Goal: Task Accomplishment & Management: Use online tool/utility

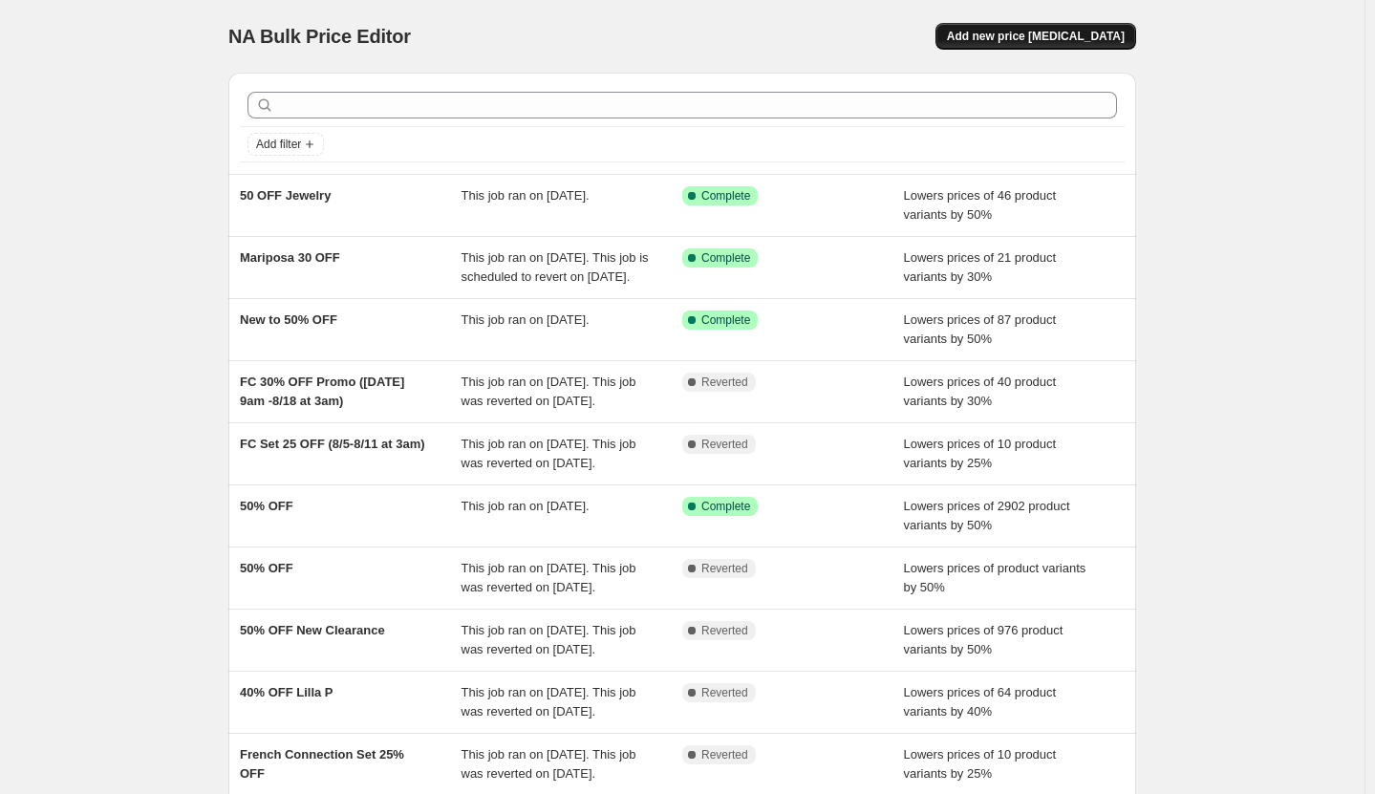
click at [1007, 38] on span "Add new price [MEDICAL_DATA]" at bounding box center [1036, 36] width 178 height 15
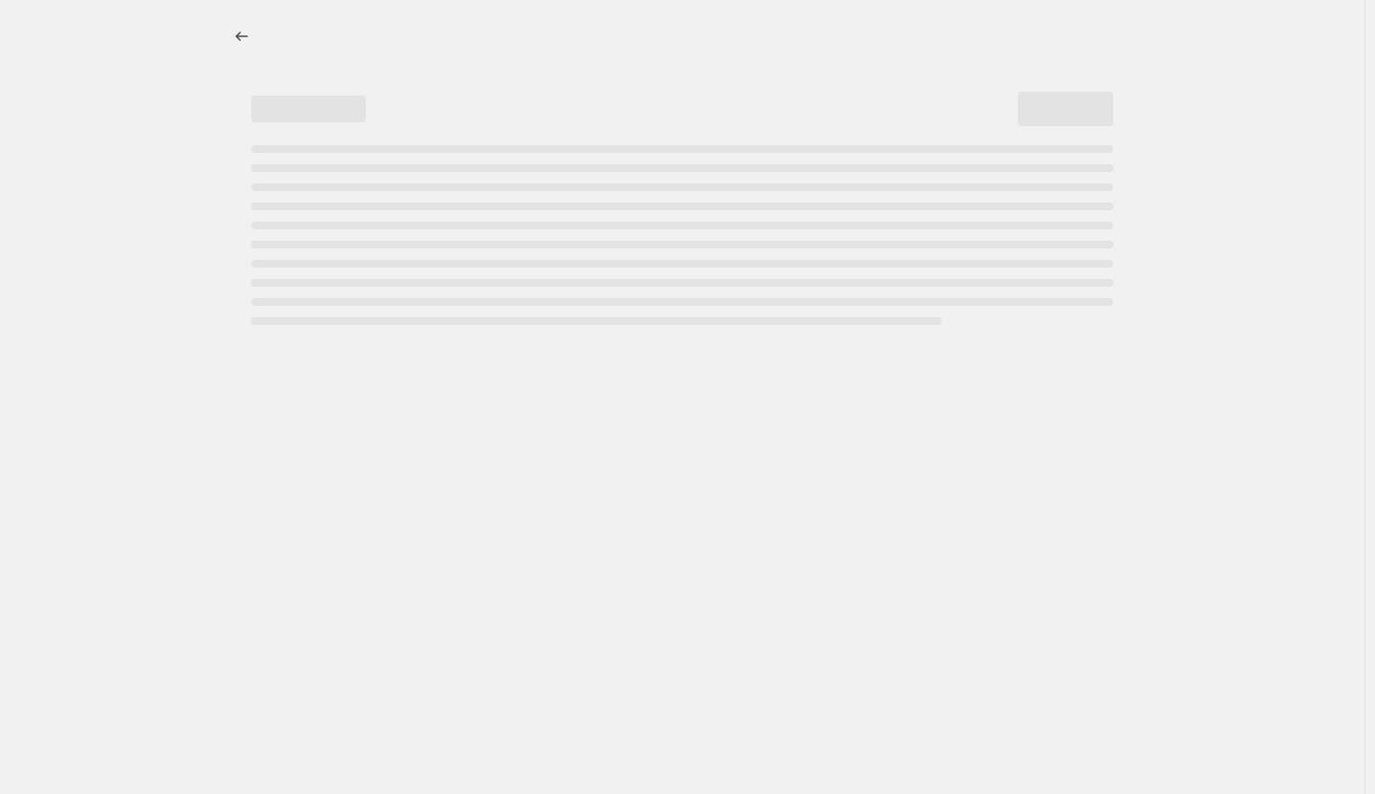
select select "percentage"
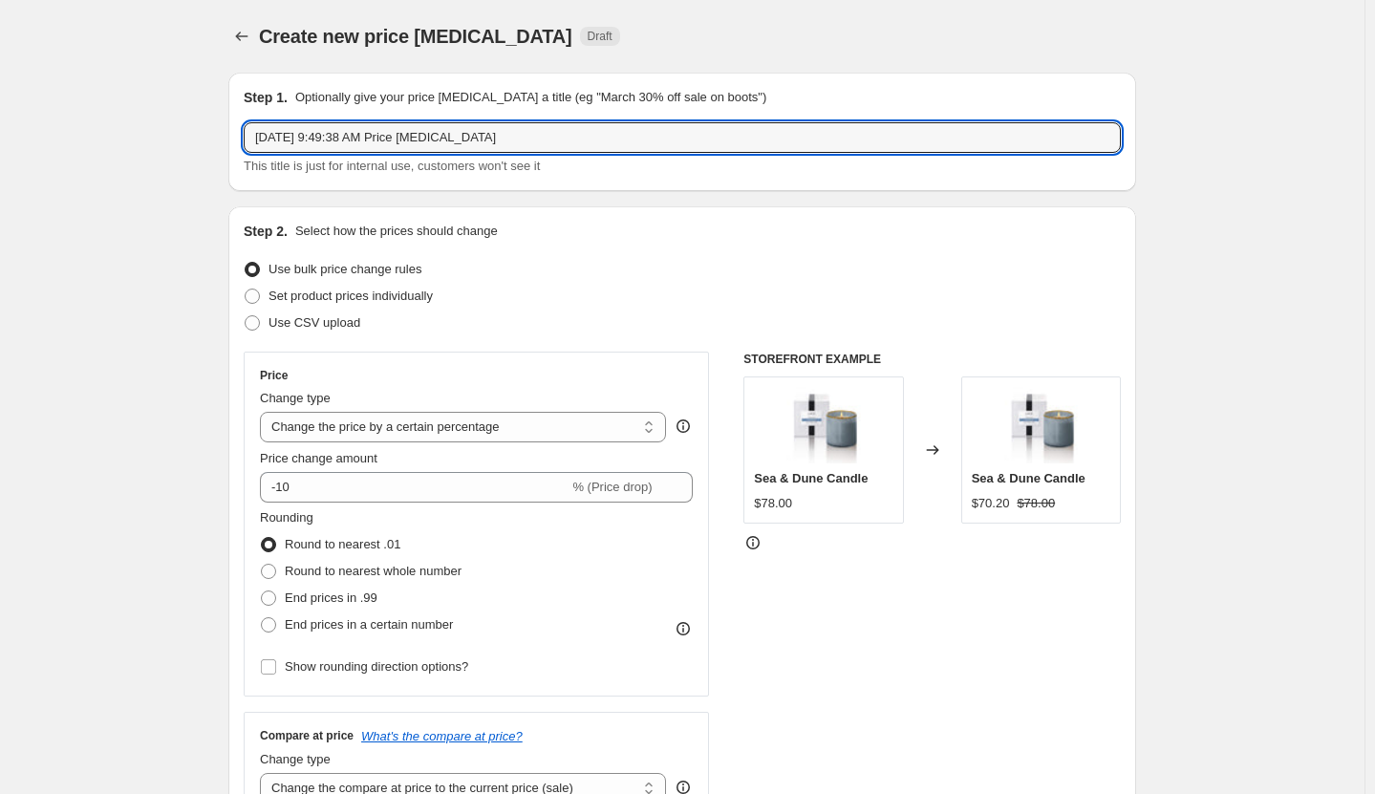
drag, startPoint x: 508, startPoint y: 135, endPoint x: 210, endPoint y: 138, distance: 297.3
type input "FC 40% OFF"
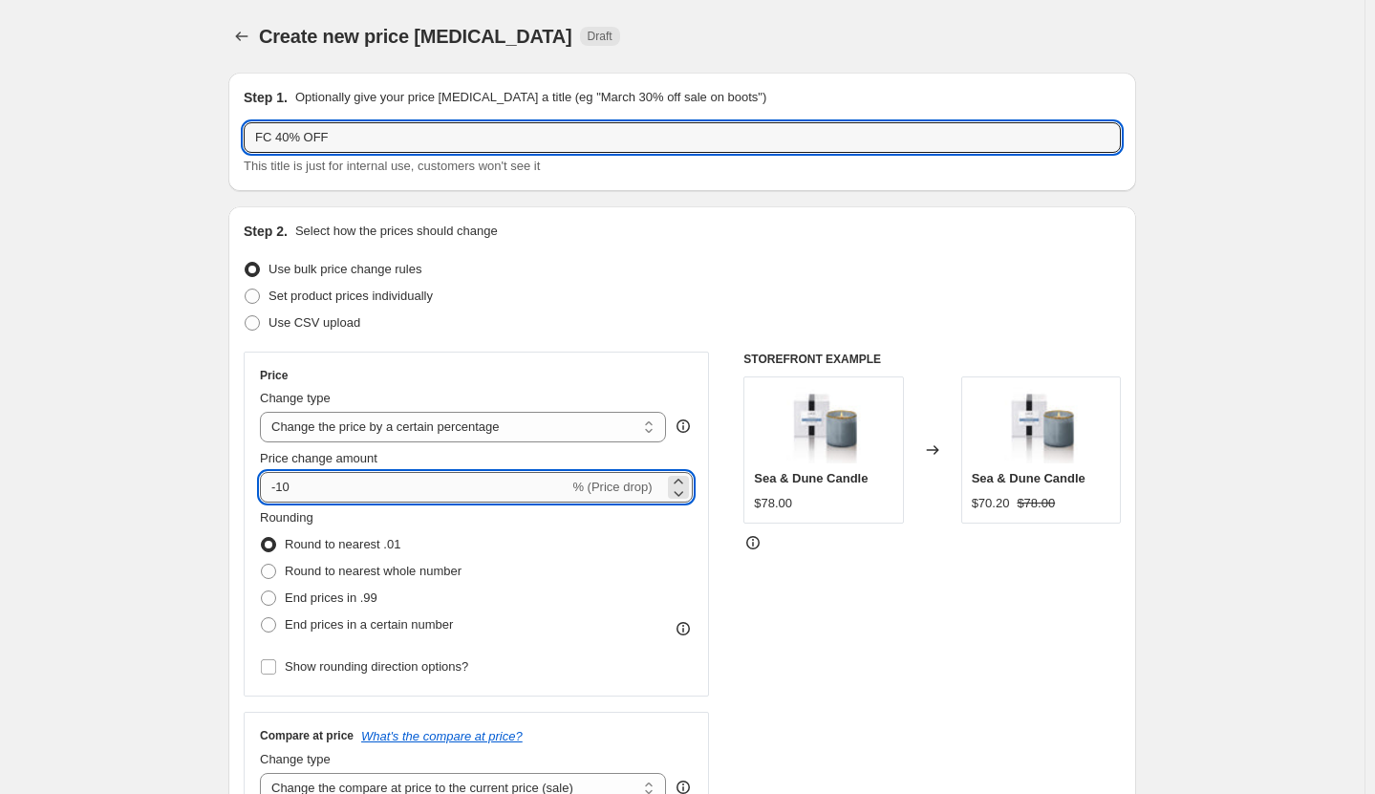
click at [286, 486] on input "-10" at bounding box center [414, 487] width 309 height 31
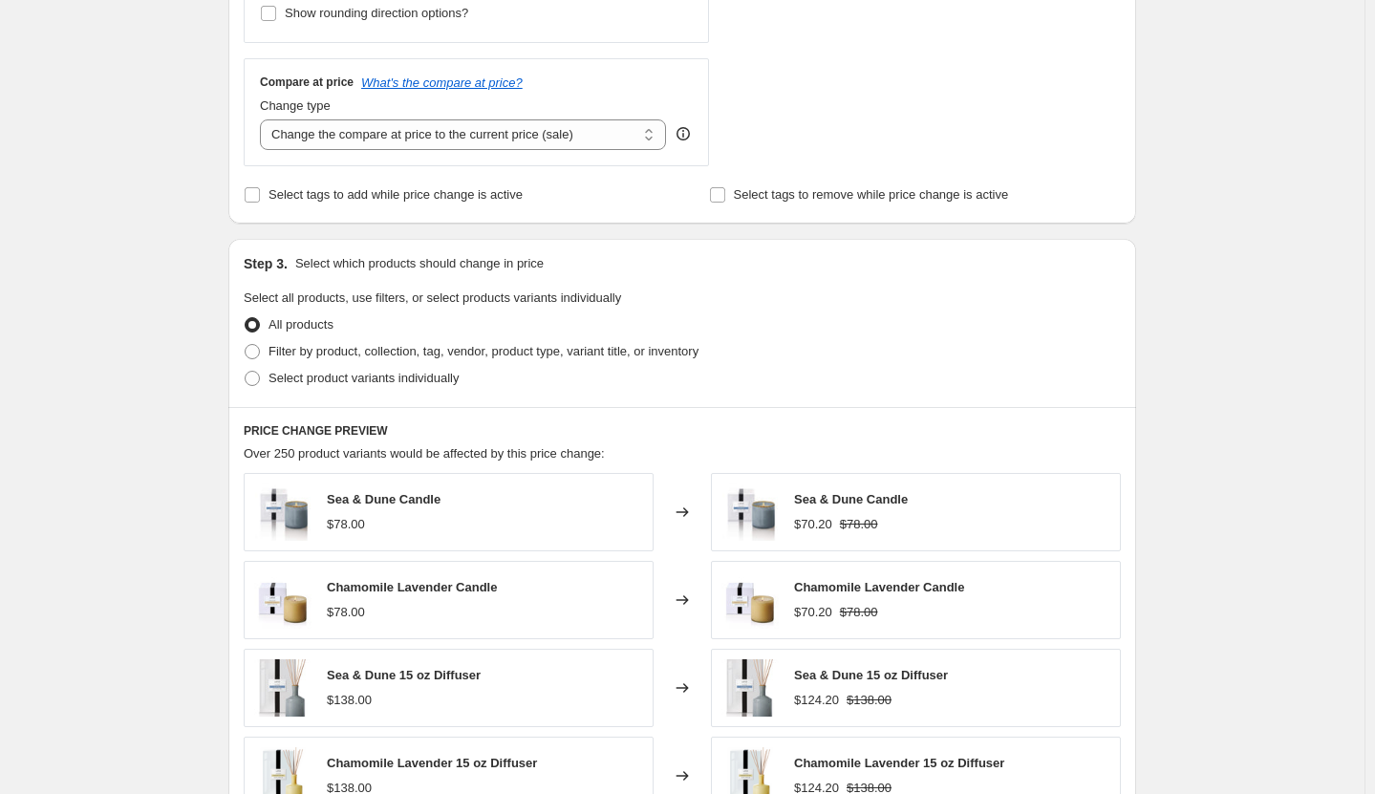
scroll to position [669, 0]
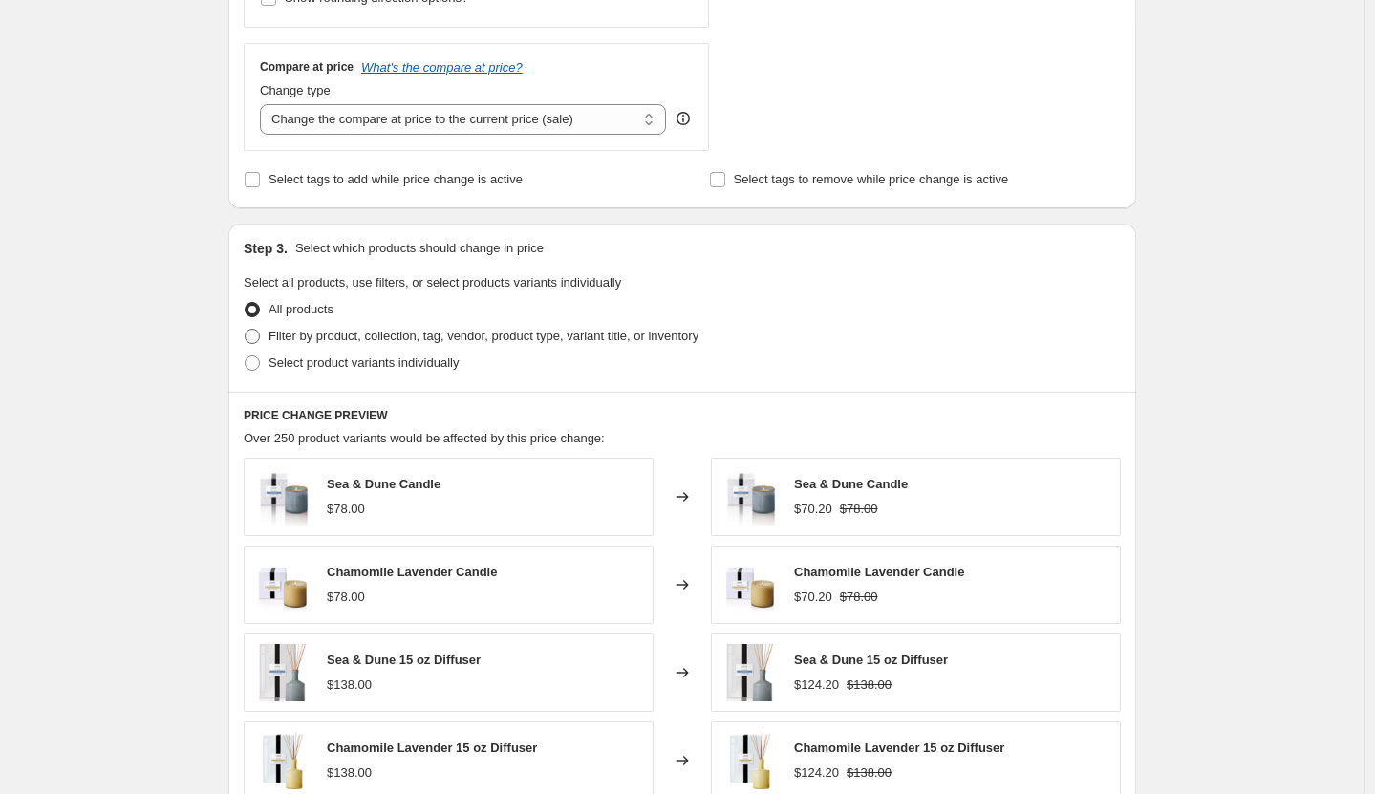
type input "-40"
click at [257, 337] on span at bounding box center [252, 336] width 15 height 15
click at [246, 330] on input "Filter by product, collection, tag, vendor, product type, variant title, or inv…" at bounding box center [245, 329] width 1 height 1
radio input "true"
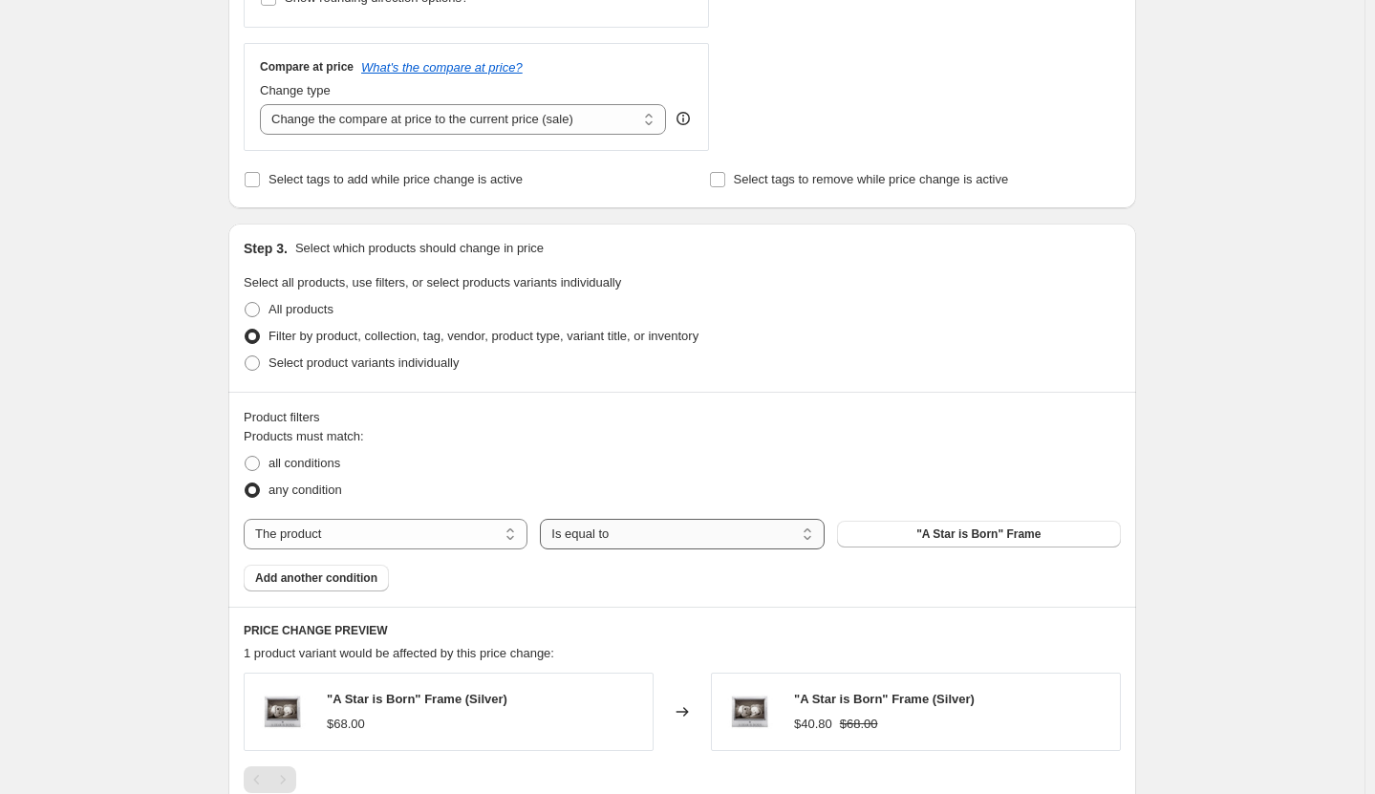
click at [692, 531] on select "Is equal to Is not equal to" at bounding box center [682, 534] width 284 height 31
click at [460, 528] on select "The product The product's collection The product's tag The product's vendor The…" at bounding box center [386, 534] width 284 height 31
select select "tag"
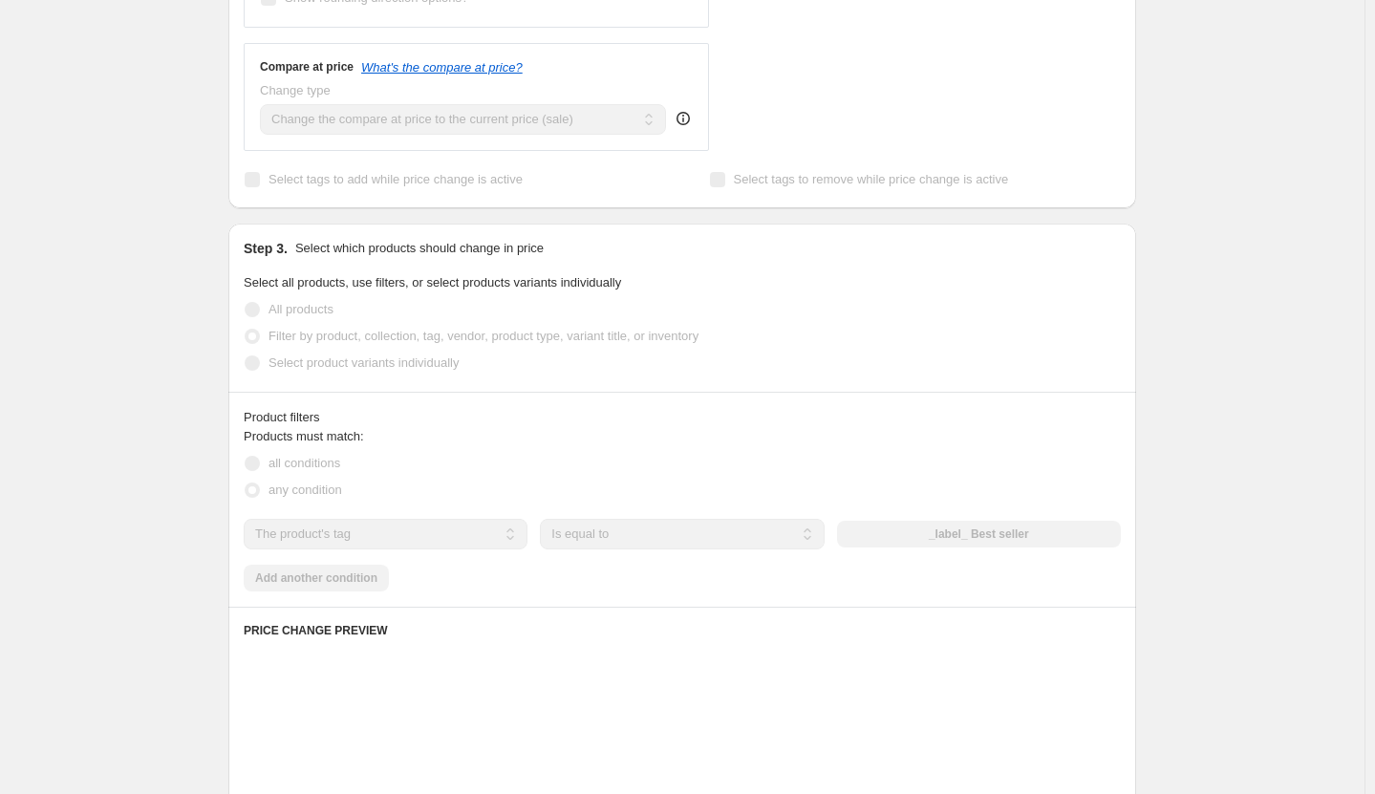
click at [998, 528] on div "_label_ Best seller" at bounding box center [979, 534] width 284 height 27
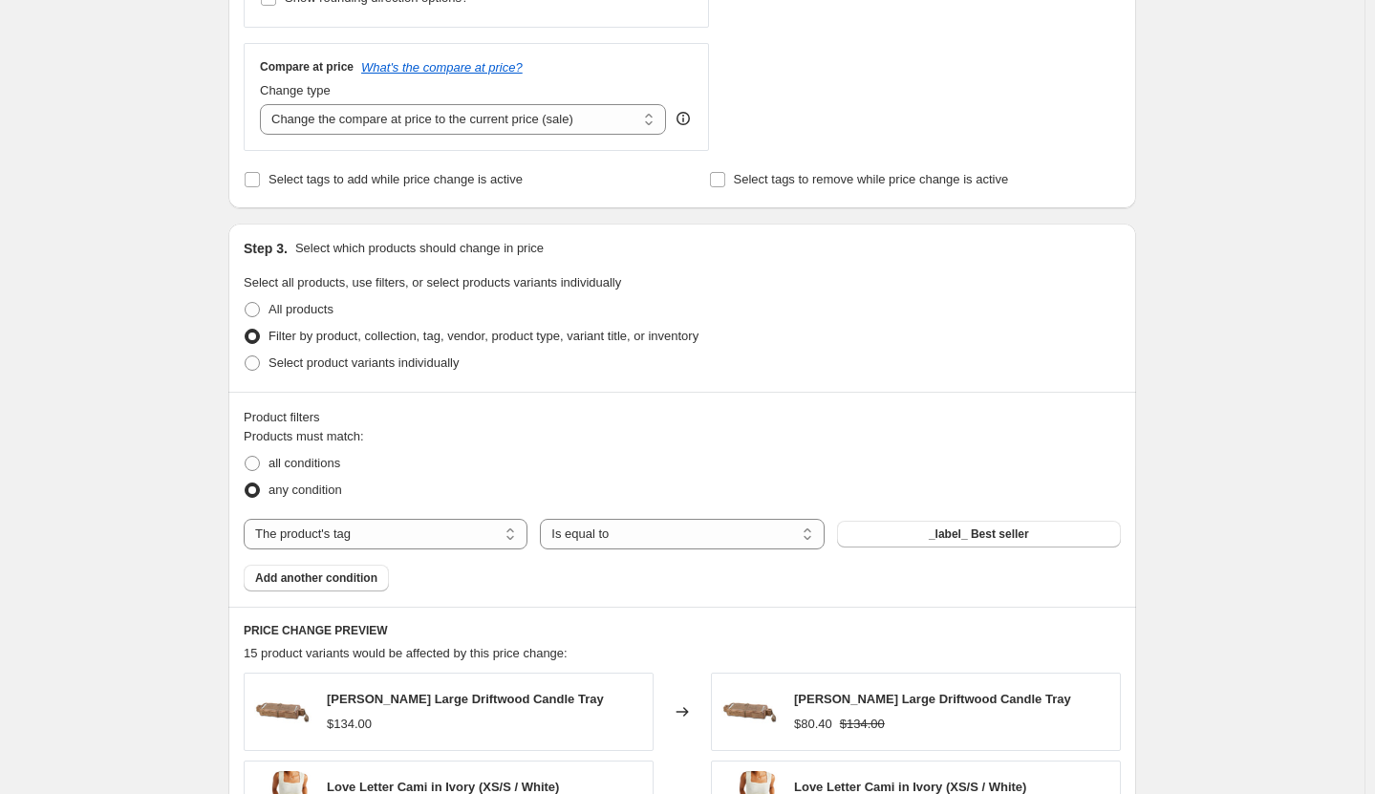
click at [998, 530] on span "_label_ Best seller" at bounding box center [979, 534] width 100 height 15
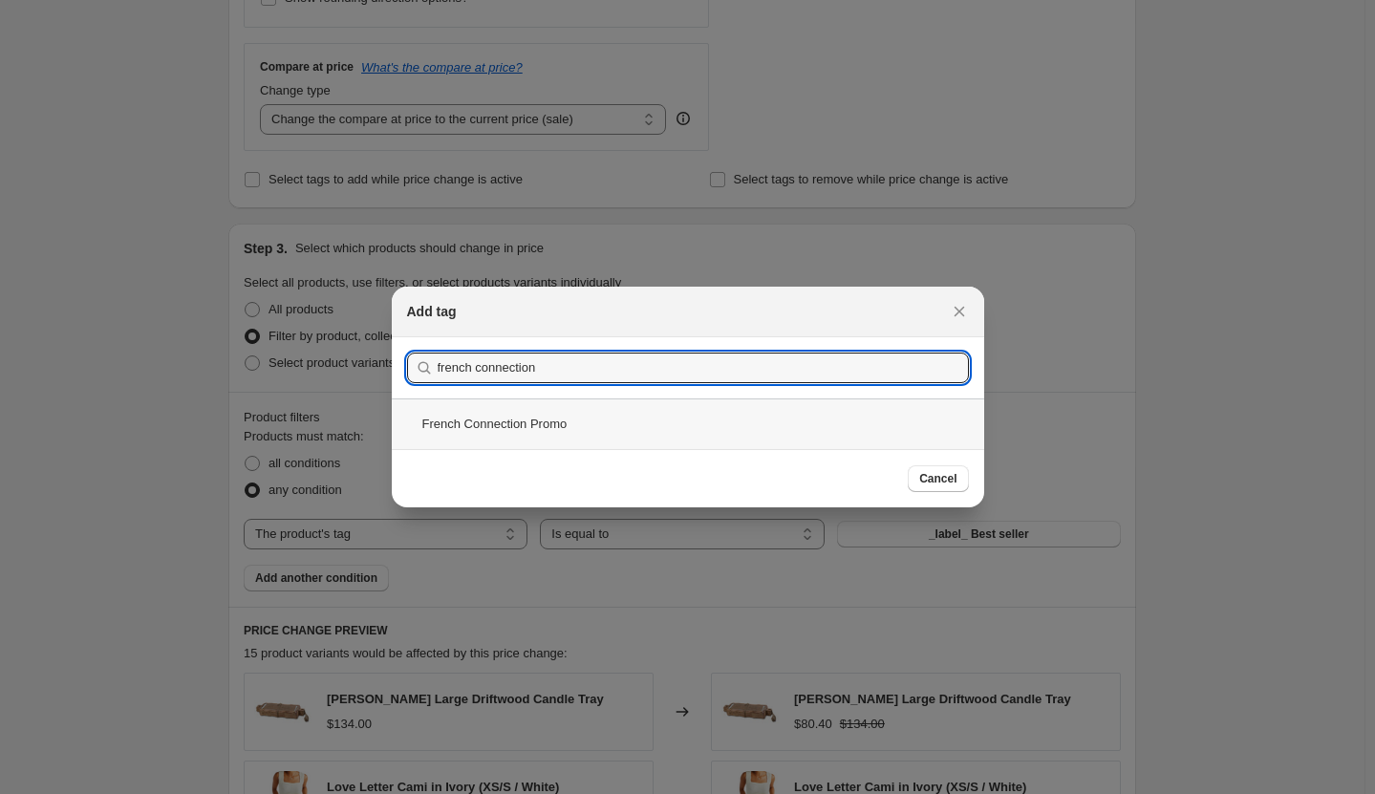
type input "french connection"
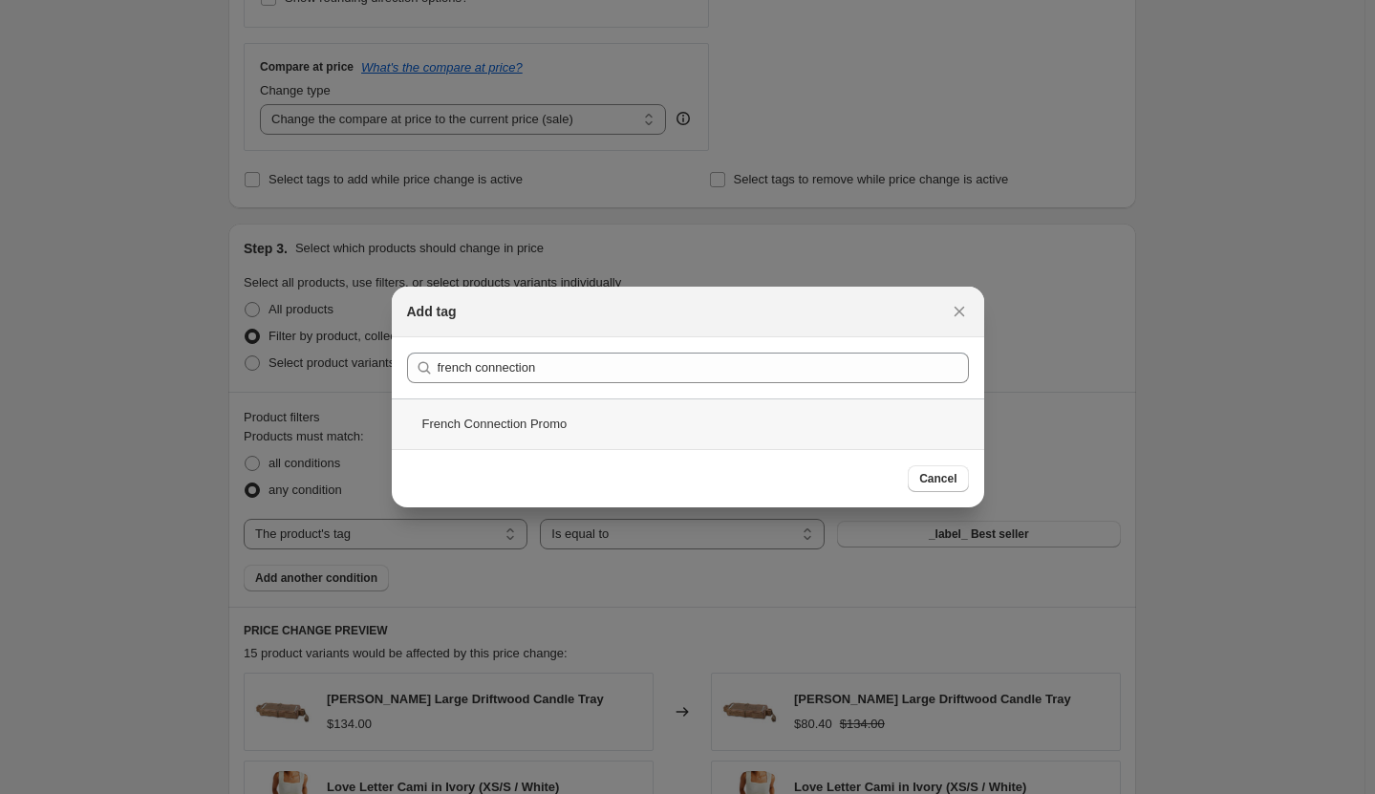
click at [708, 430] on div "French Connection Promo" at bounding box center [688, 424] width 593 height 51
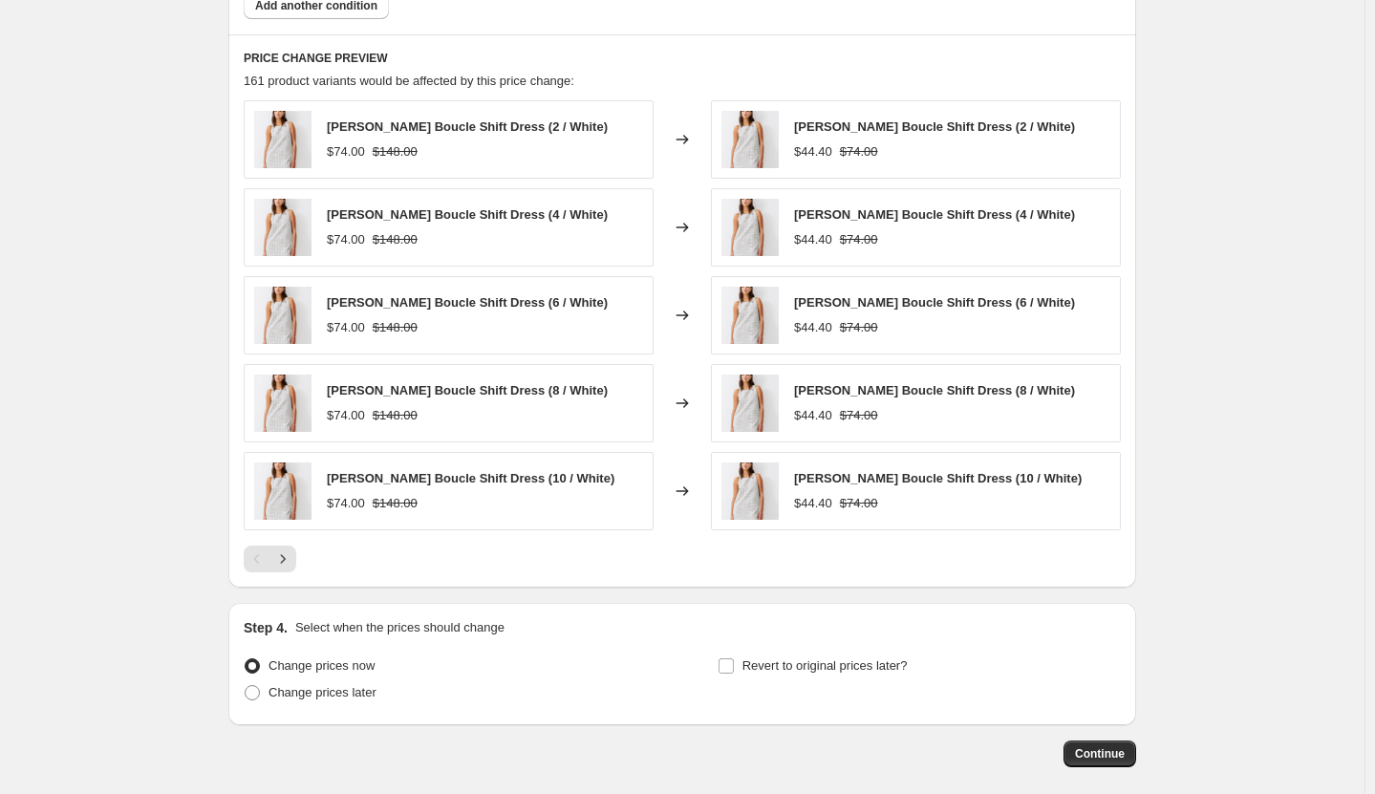
scroll to position [1332, 0]
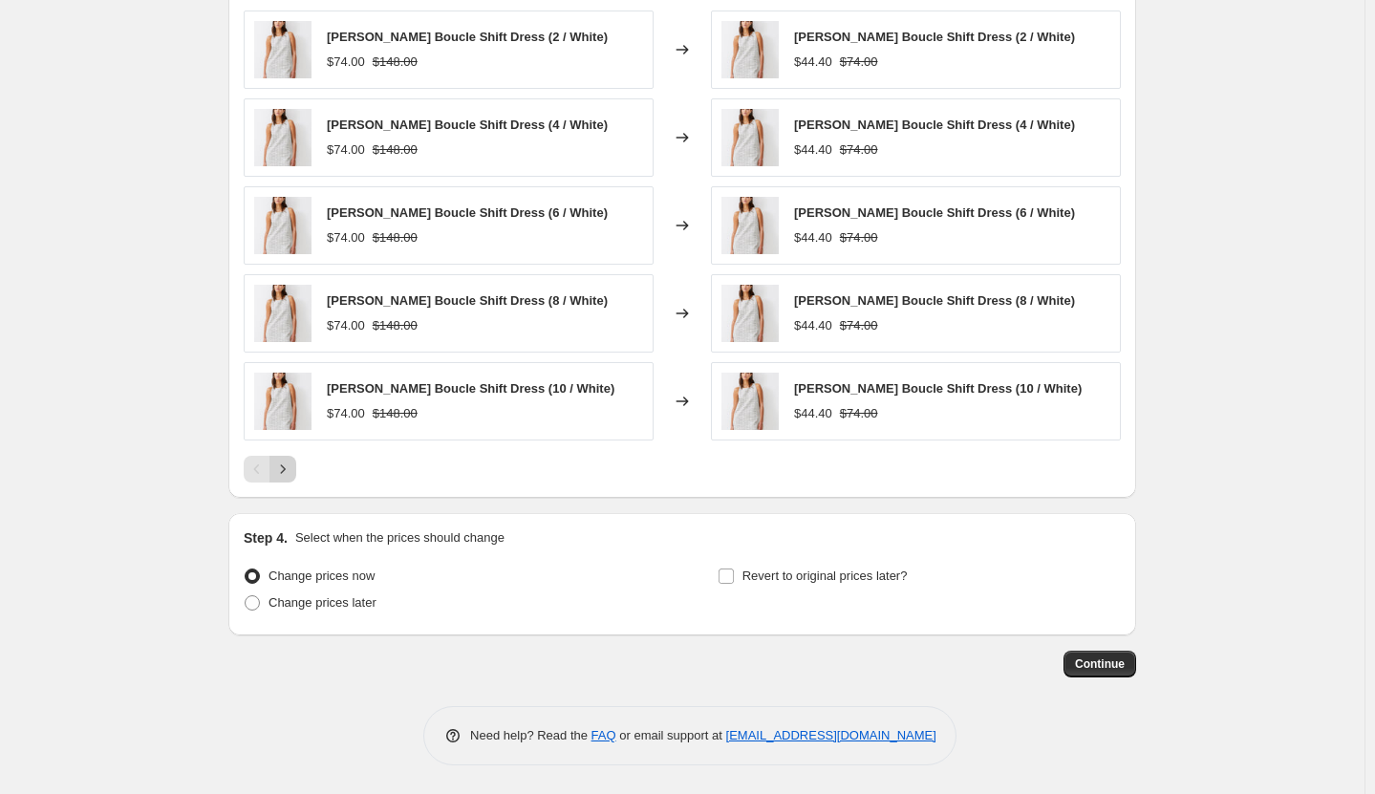
click at [296, 478] on button "Next" at bounding box center [283, 469] width 27 height 27
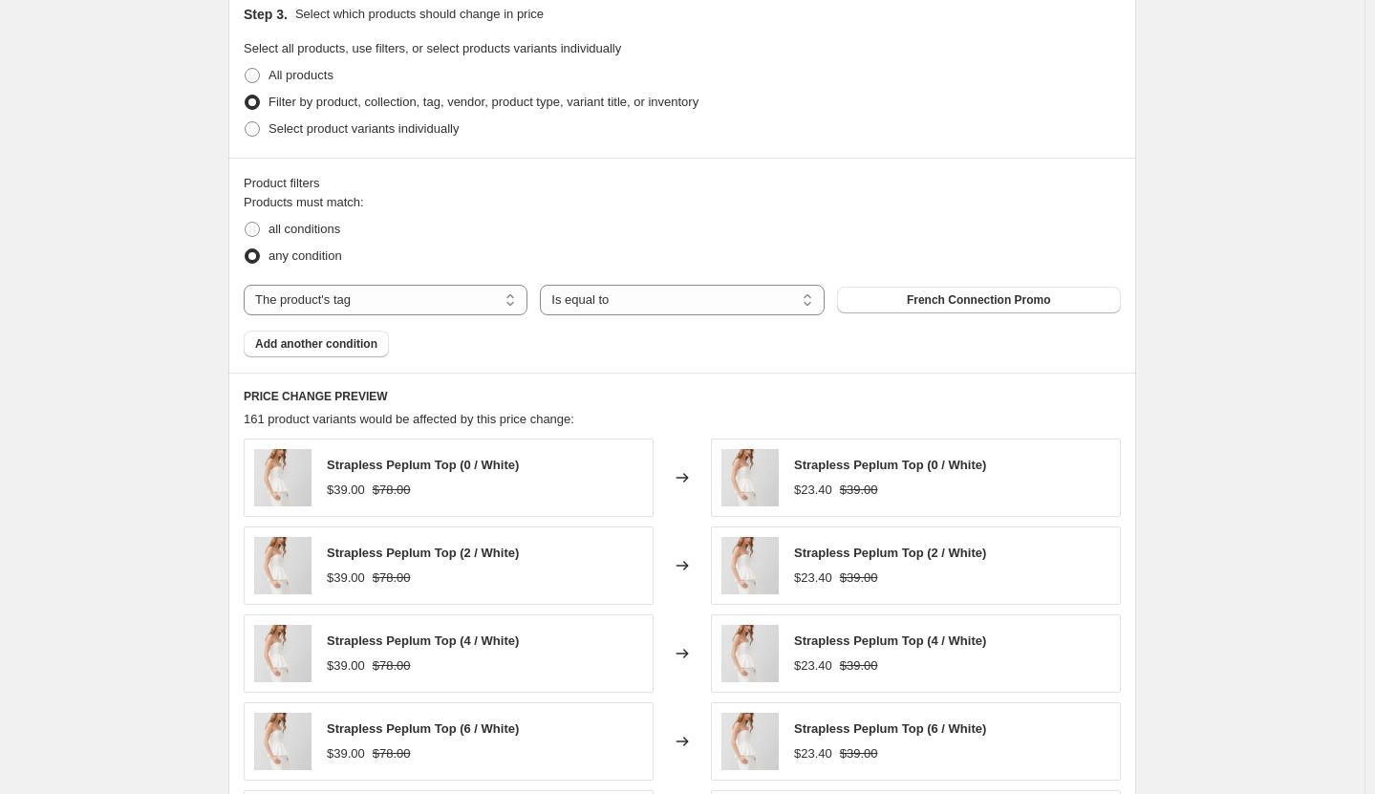
scroll to position [854, 0]
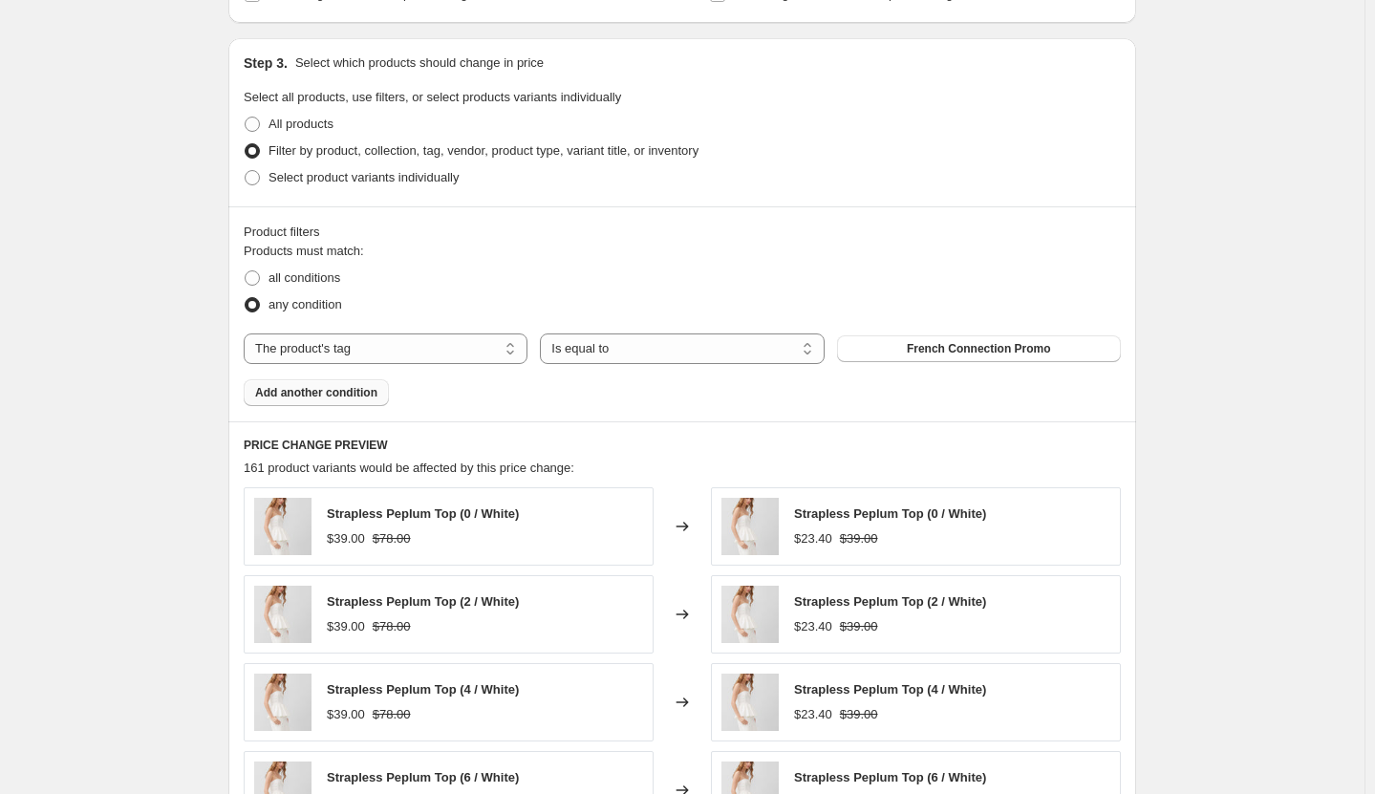
click at [321, 399] on span "Add another condition" at bounding box center [316, 392] width 122 height 15
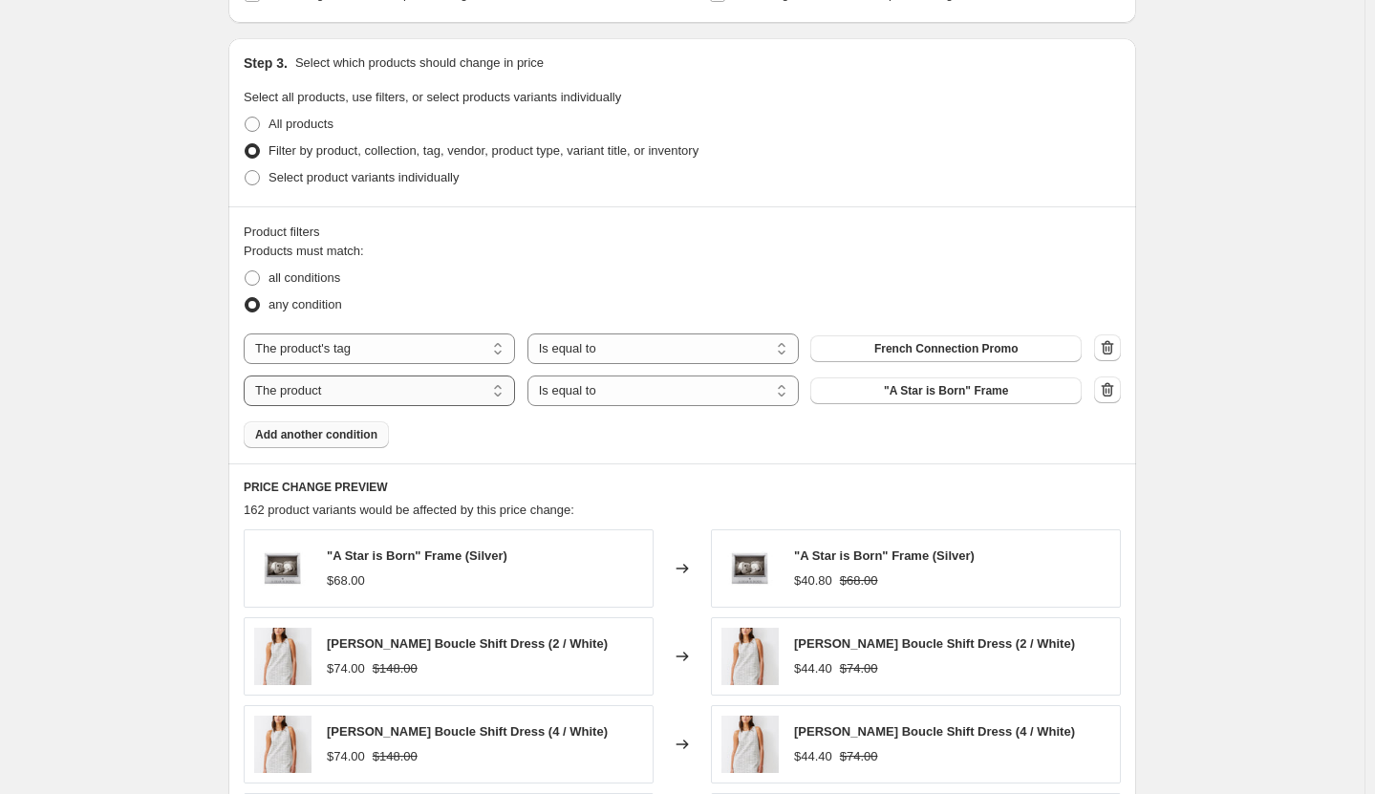
click at [457, 402] on select "The product The product's collection The product's tag The product's vendor The…" at bounding box center [379, 391] width 271 height 31
select select "tag"
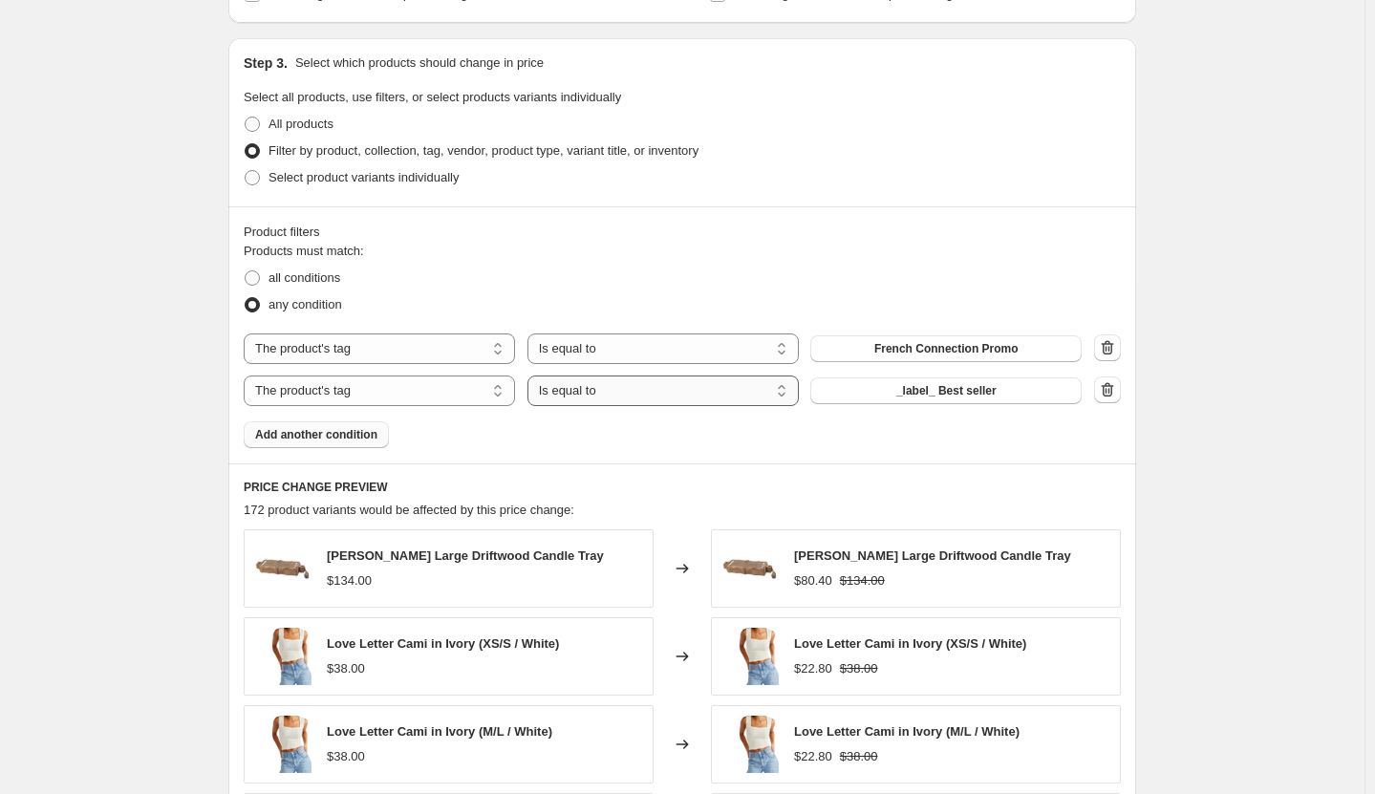
click at [703, 389] on select "Is equal to Is not equal to" at bounding box center [663, 391] width 271 height 31
select select "not_equal"
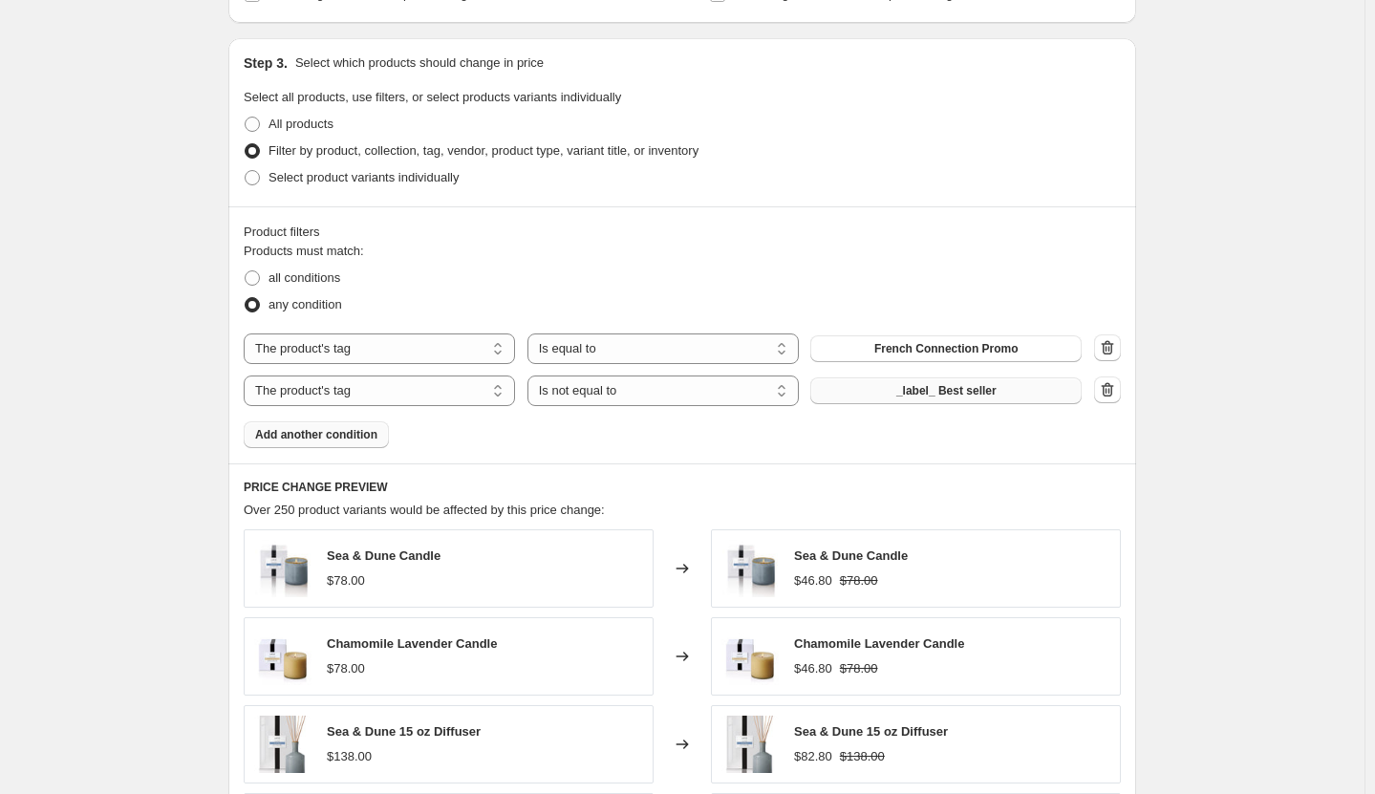
click at [981, 399] on span "_label_ Best seller" at bounding box center [946, 390] width 100 height 15
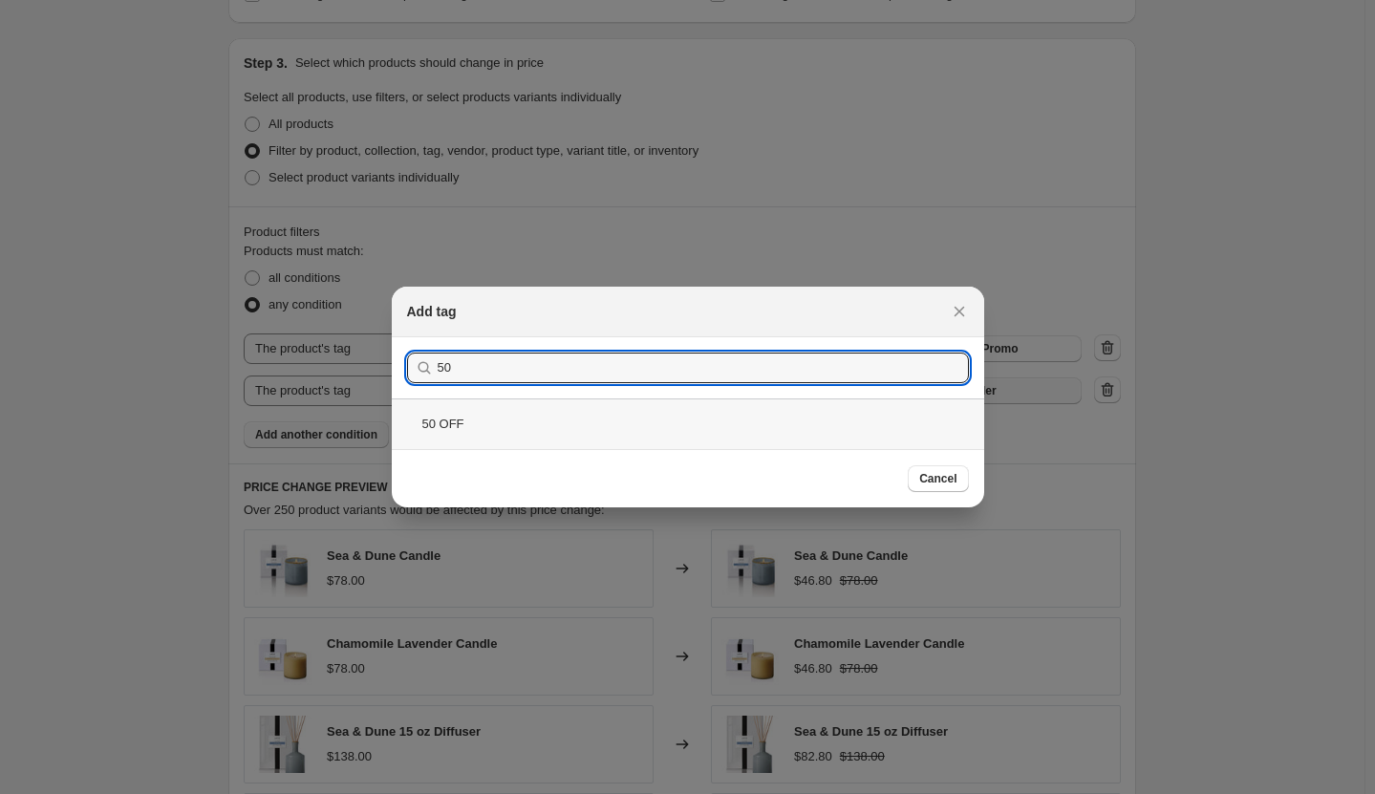
type input "50"
click at [527, 431] on div "50 OFF" at bounding box center [688, 424] width 593 height 51
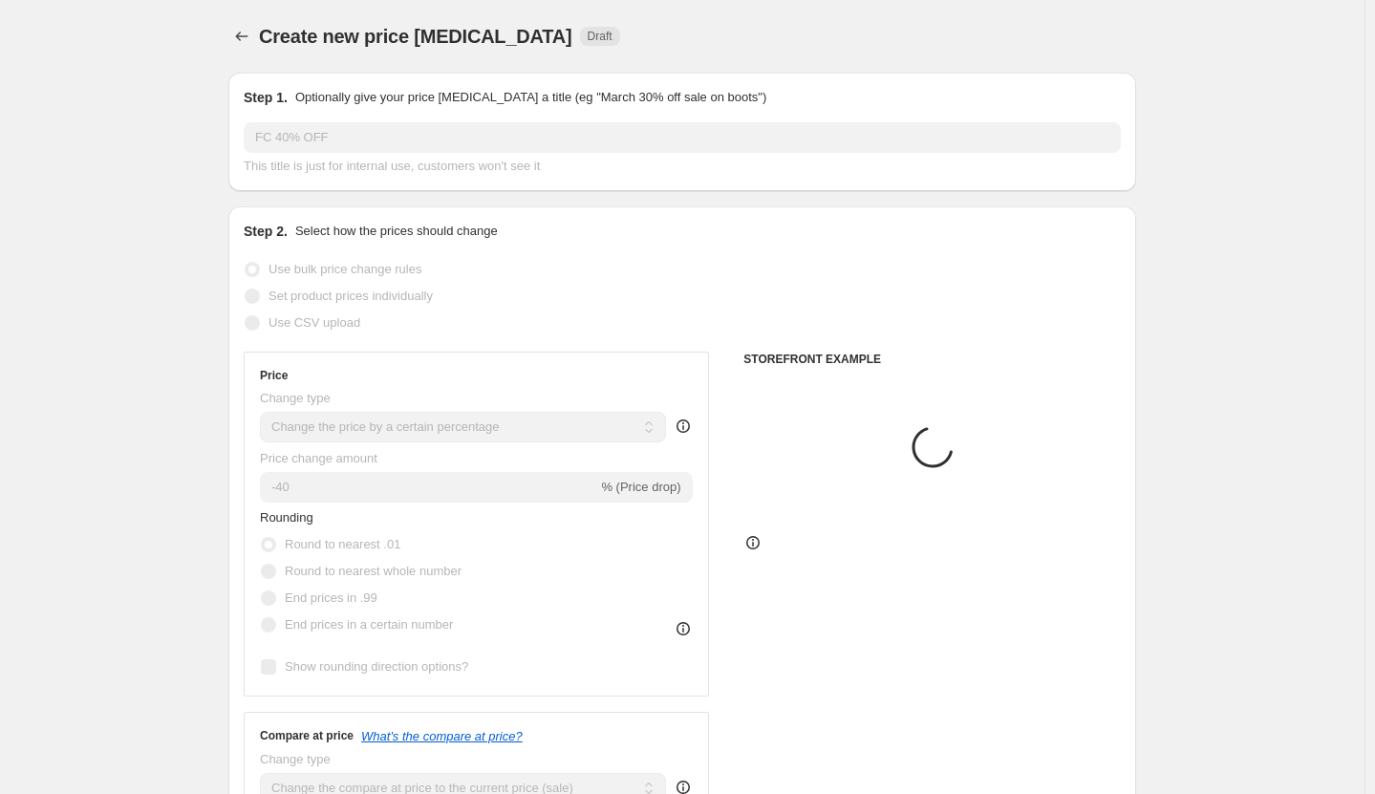
scroll to position [854, 0]
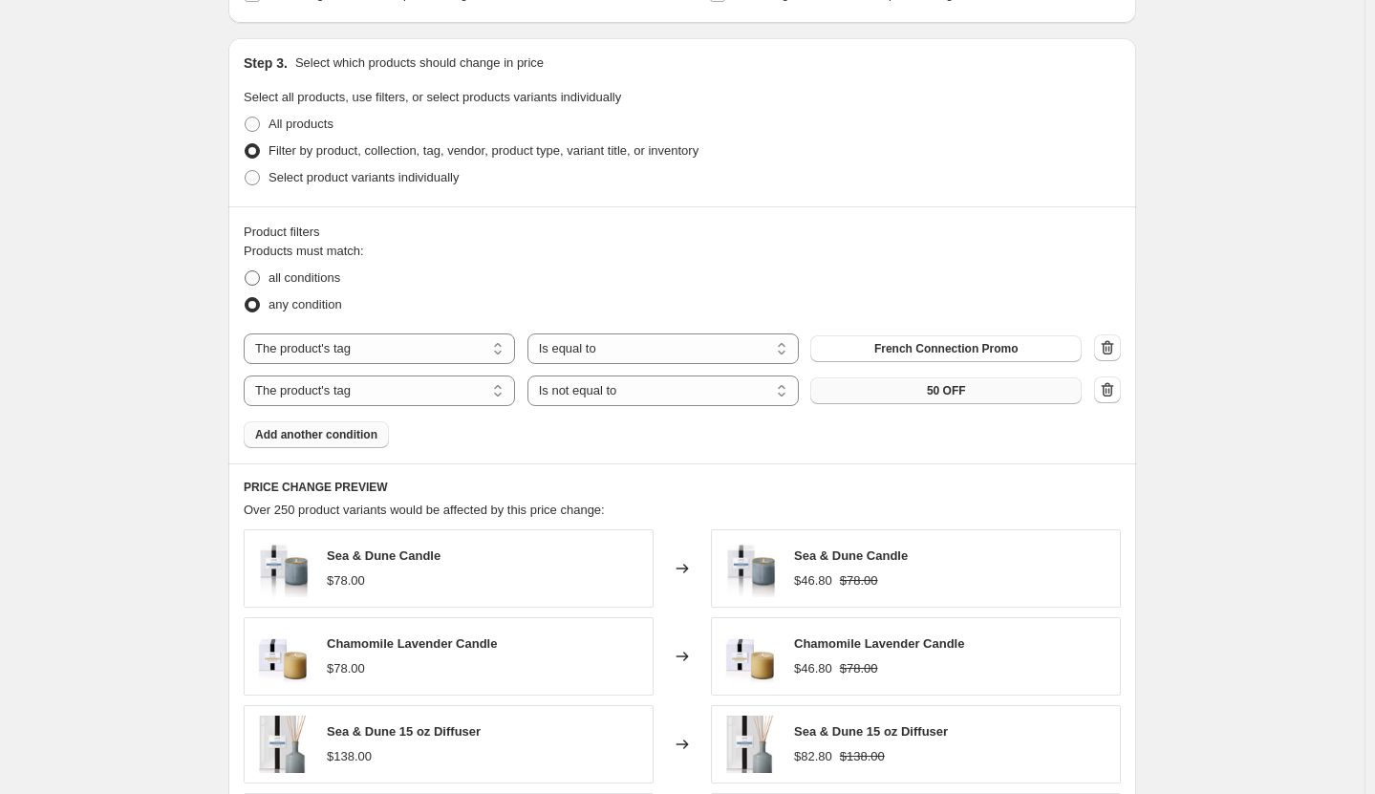
click at [260, 279] on span at bounding box center [252, 277] width 15 height 15
click at [246, 271] on input "all conditions" at bounding box center [245, 270] width 1 height 1
radio input "true"
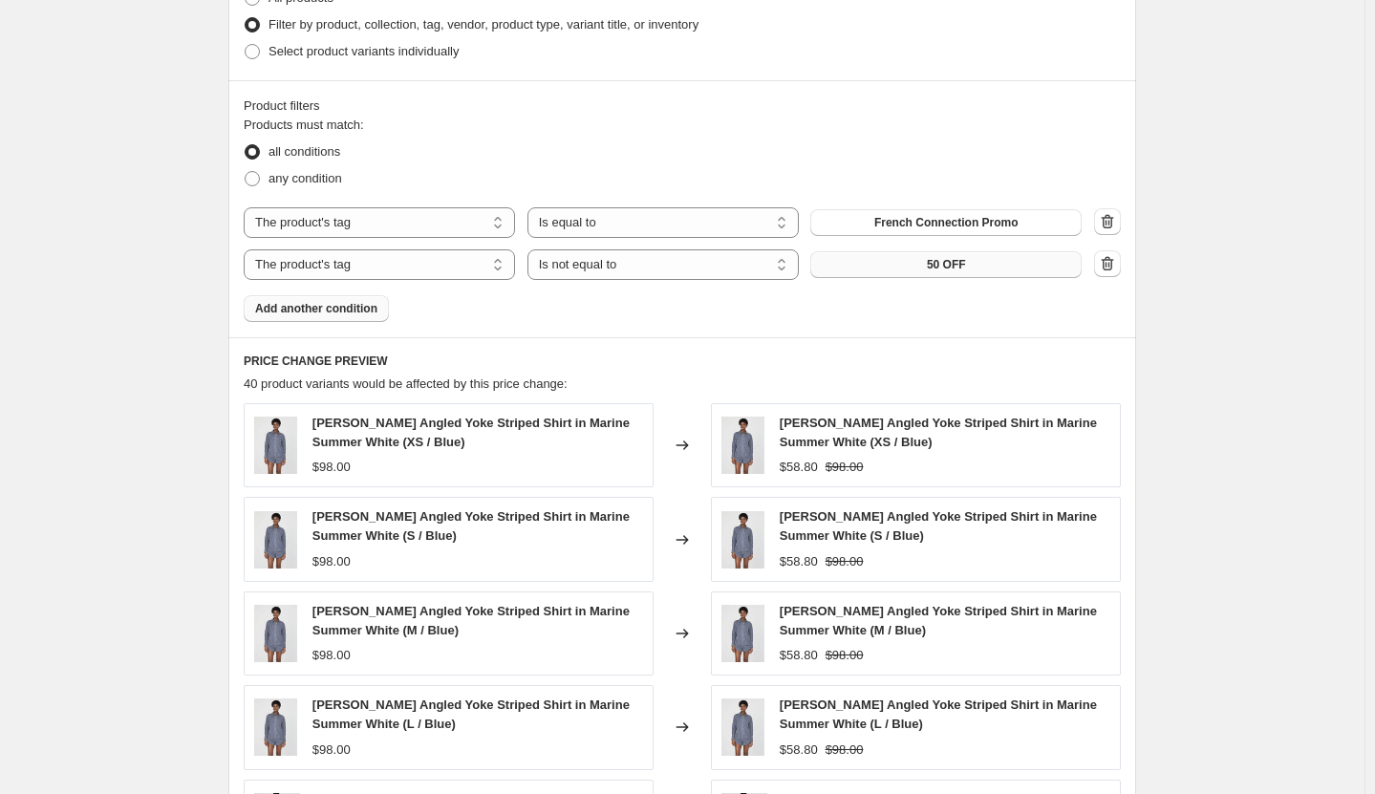
scroll to position [1237, 0]
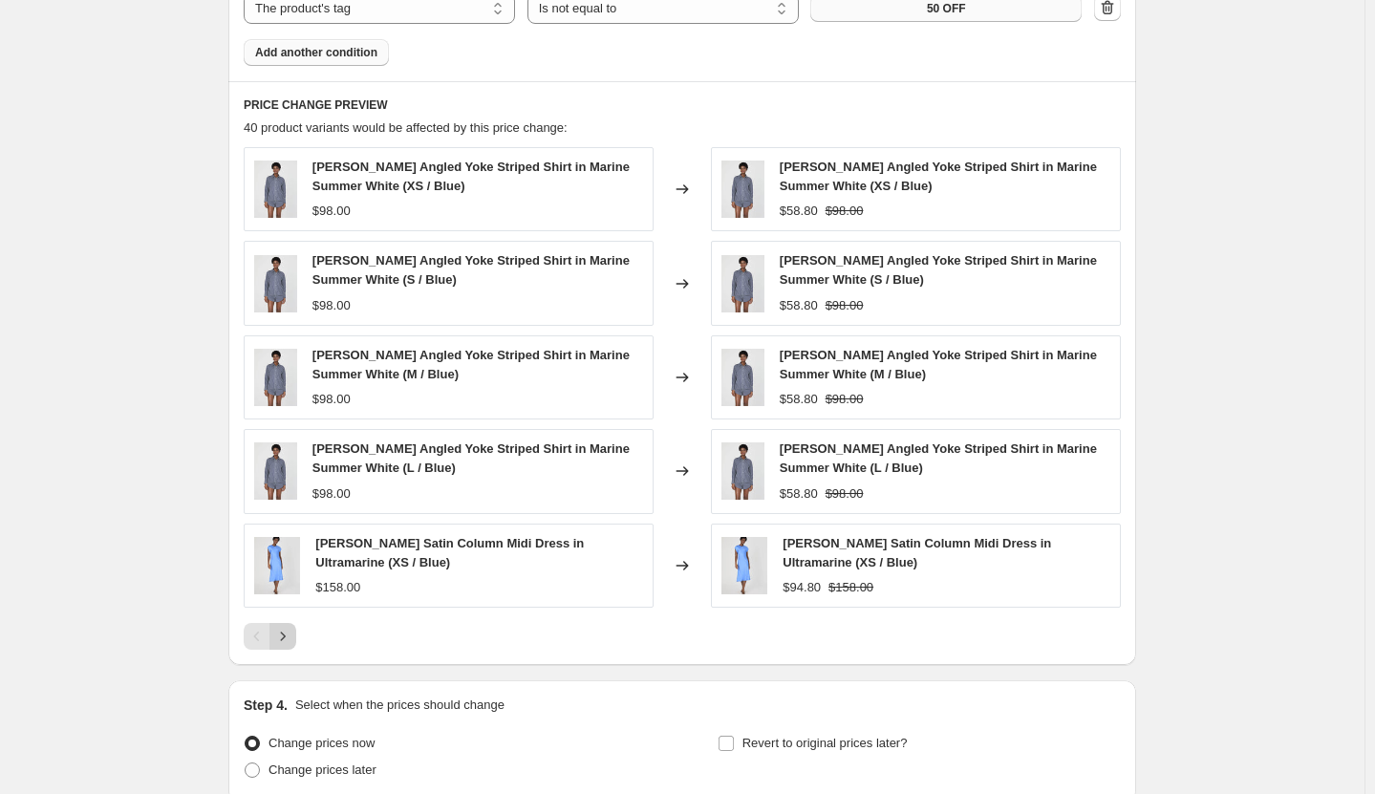
click at [292, 640] on icon "Next" at bounding box center [282, 636] width 19 height 19
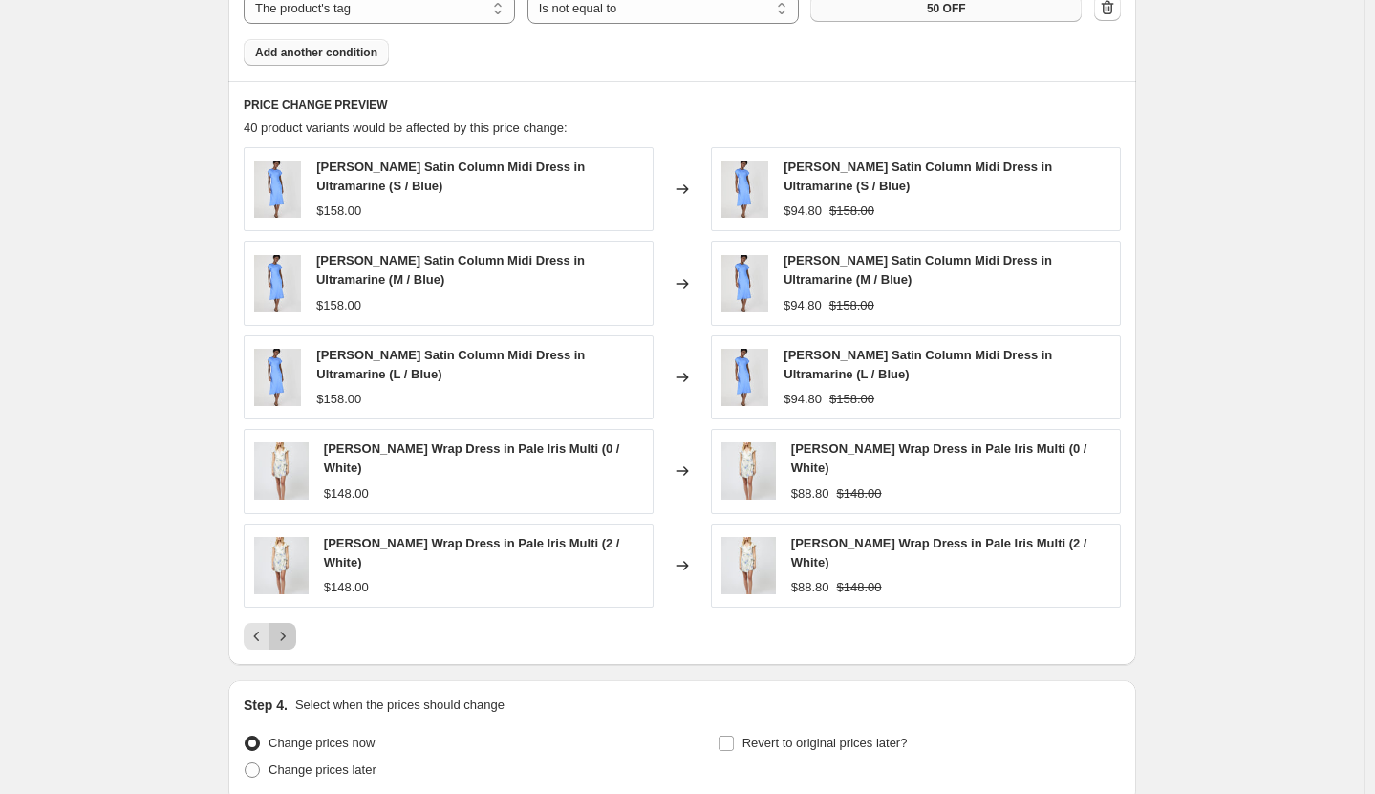
click at [292, 640] on icon "Next" at bounding box center [282, 636] width 19 height 19
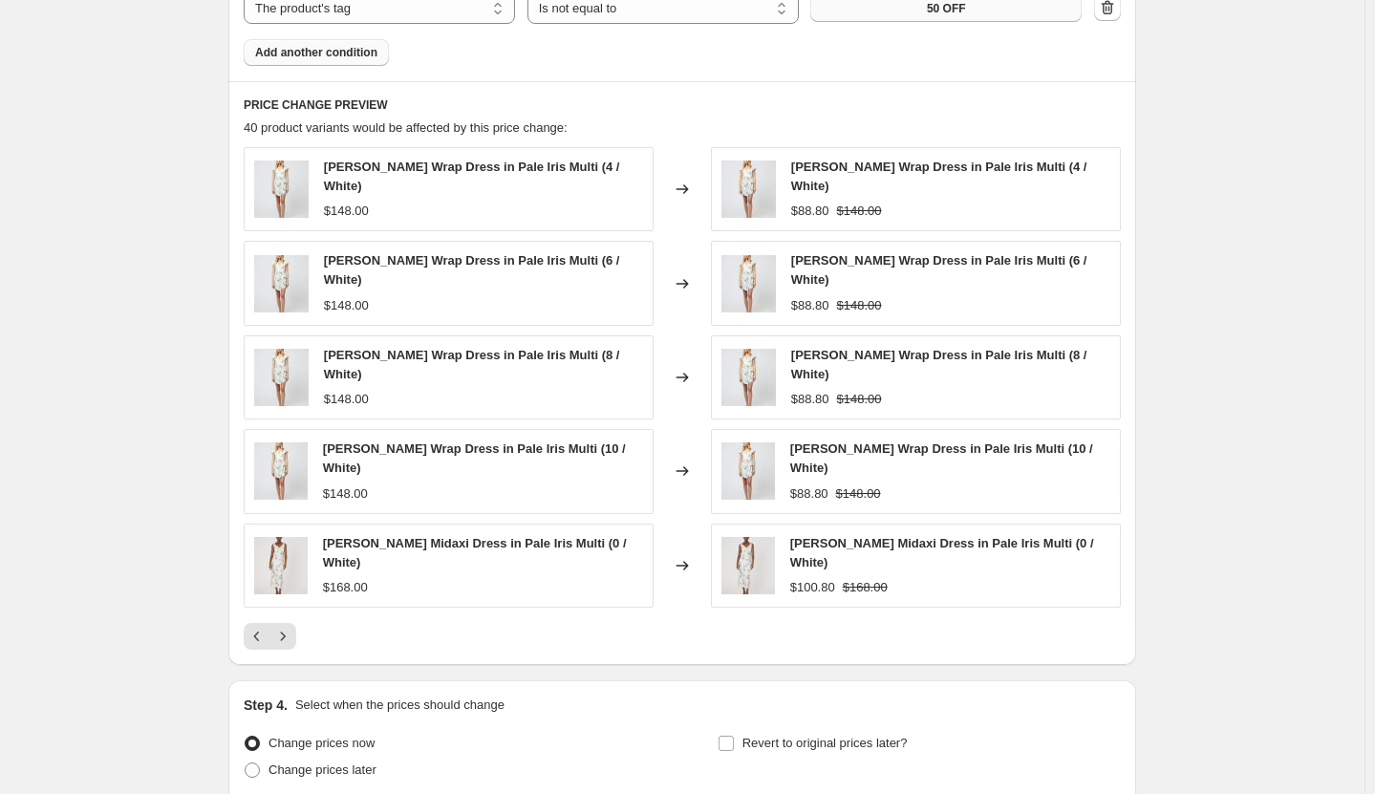
click at [292, 638] on icon "Next" at bounding box center [282, 636] width 19 height 19
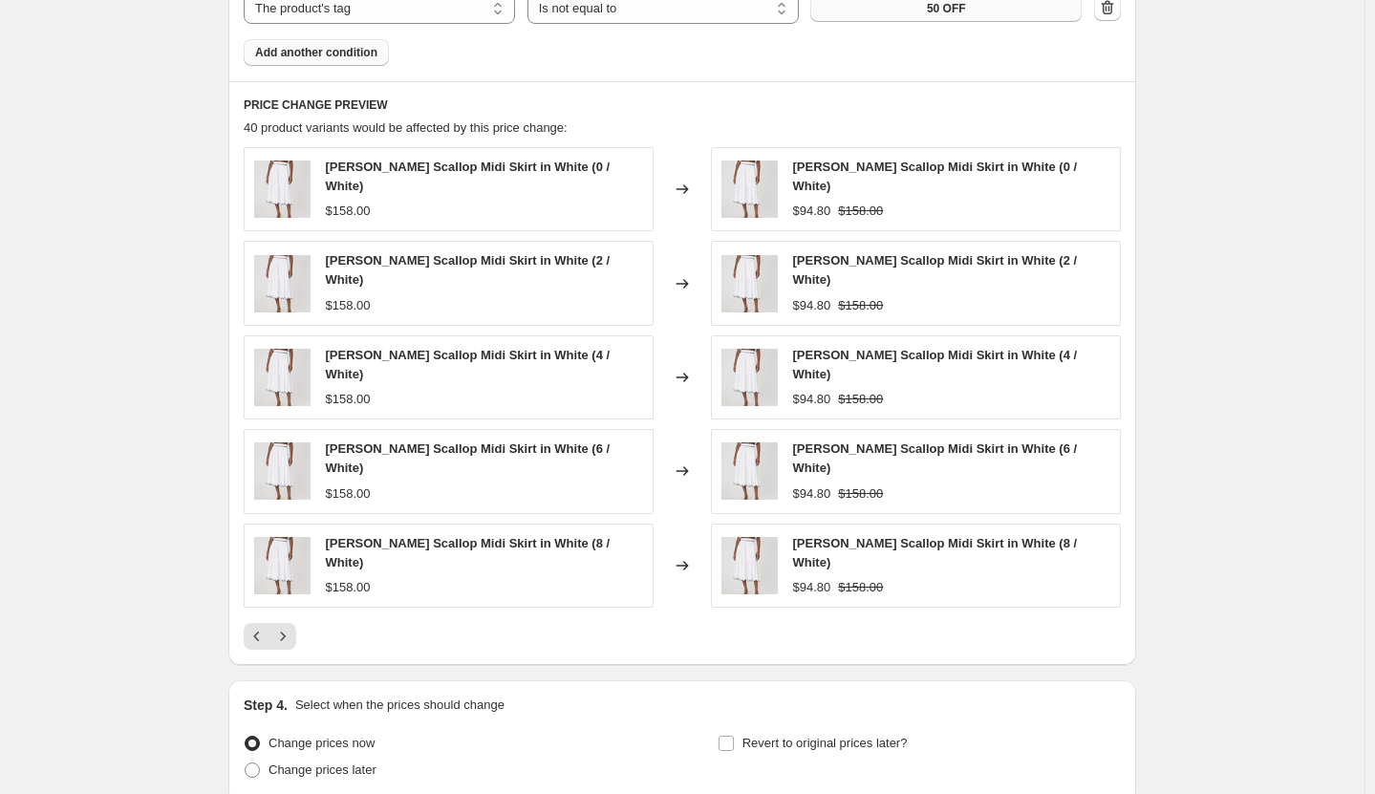
click at [283, 627] on icon "Next" at bounding box center [282, 636] width 19 height 19
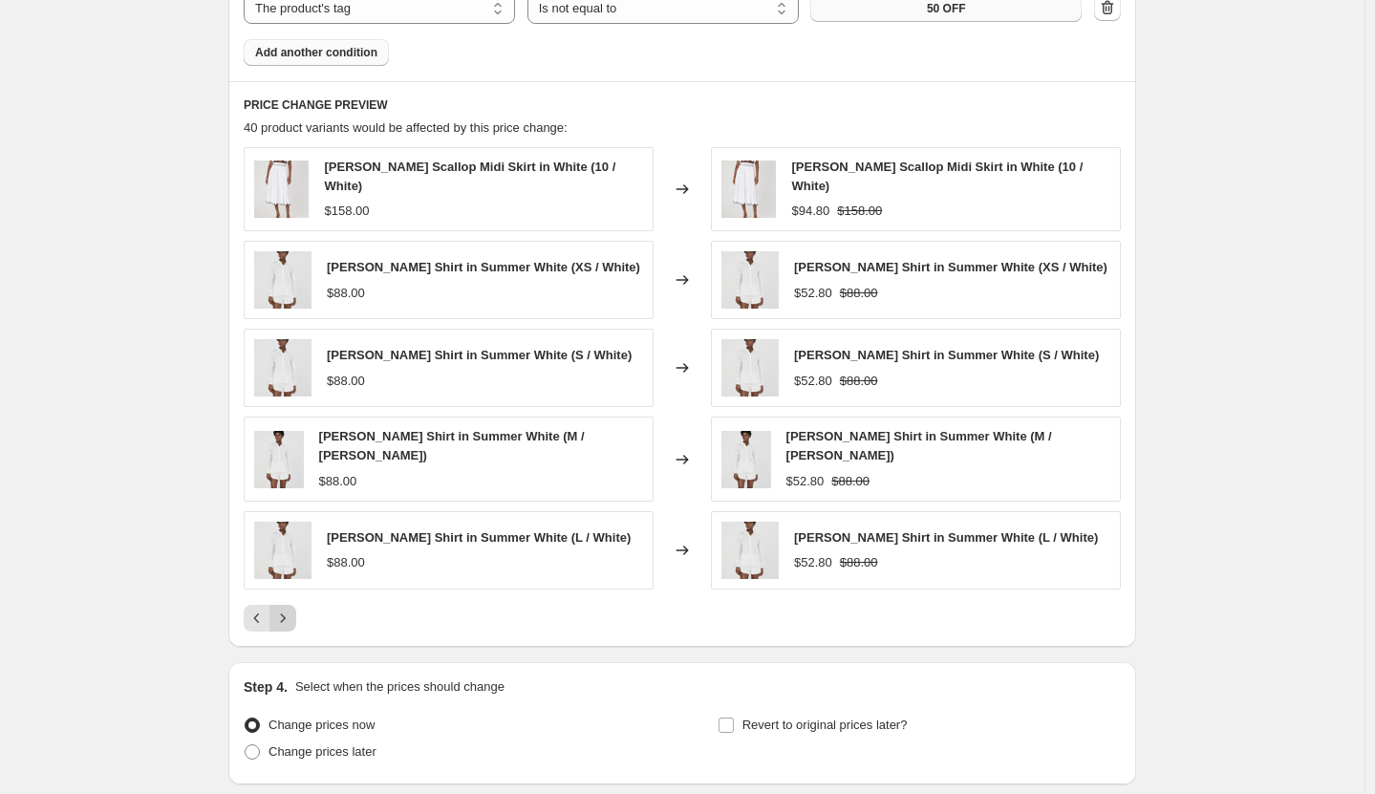
click at [287, 613] on icon "Next" at bounding box center [282, 618] width 19 height 19
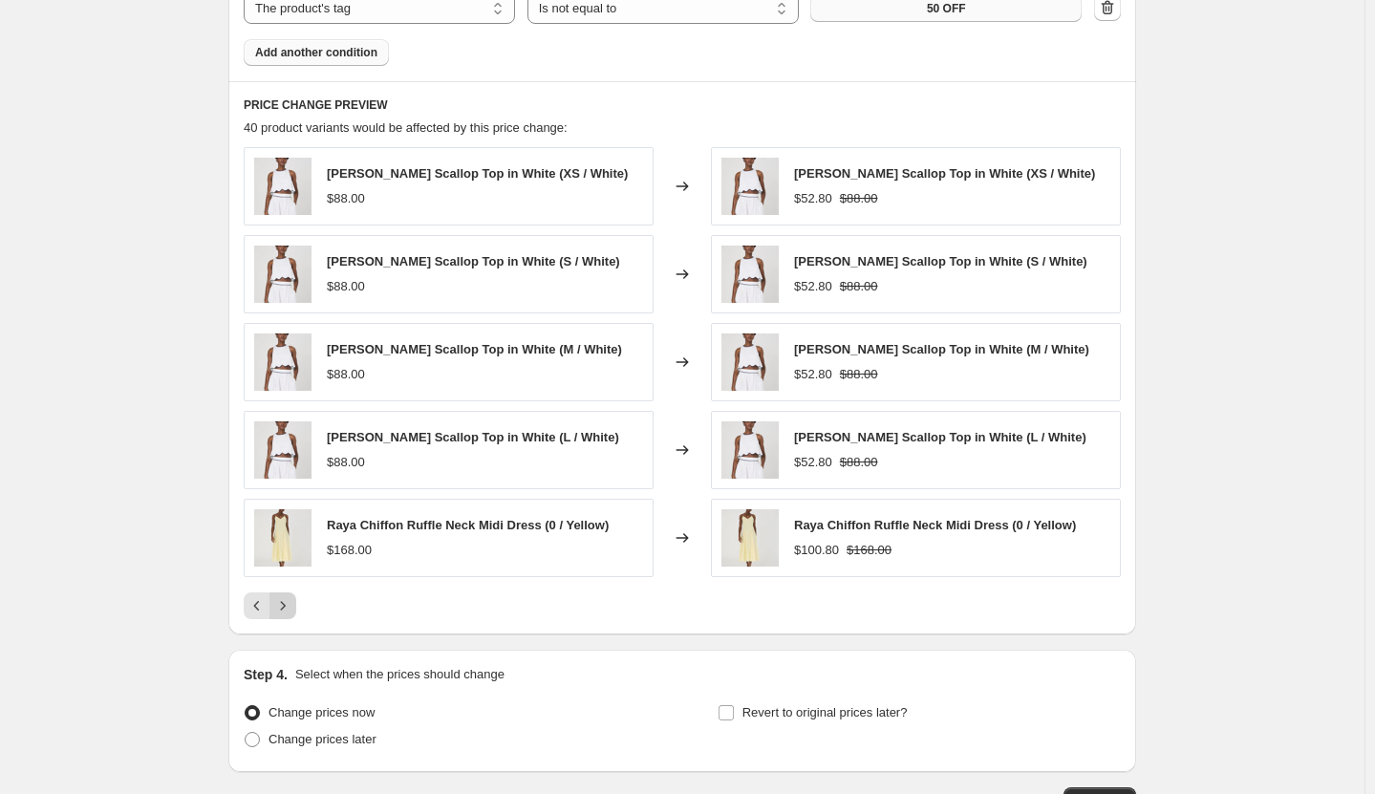
click at [287, 613] on icon "Next" at bounding box center [282, 605] width 19 height 19
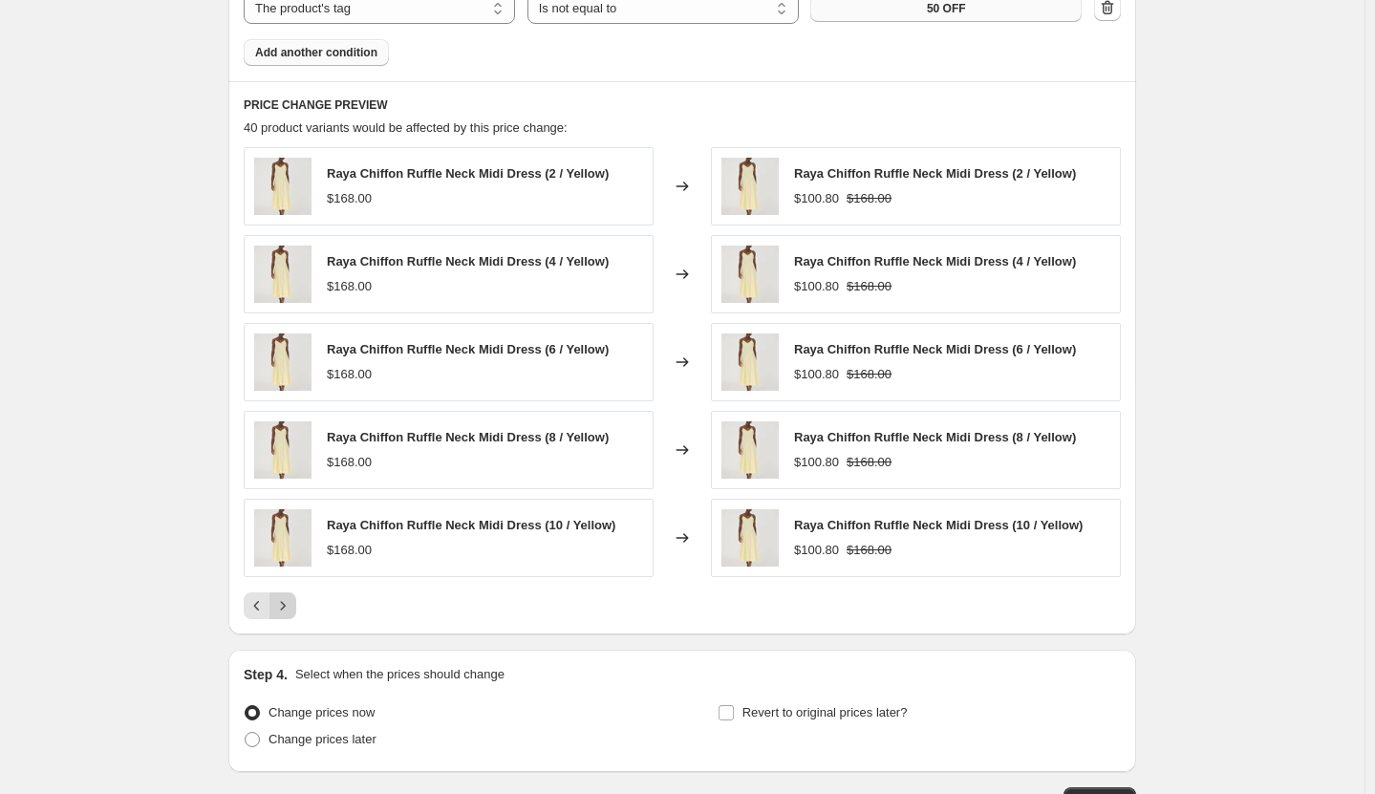
click at [287, 613] on div "Pagination" at bounding box center [283, 606] width 27 height 27
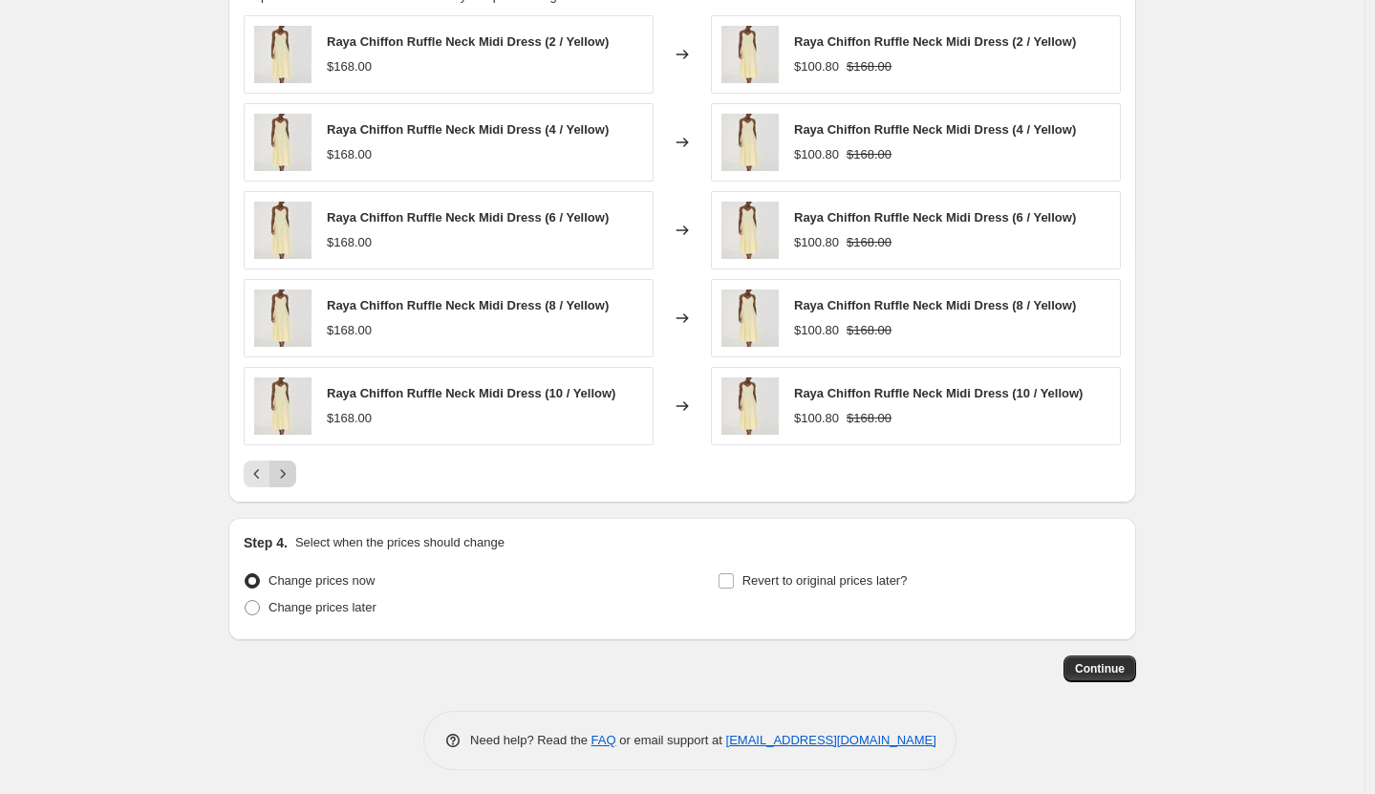
scroll to position [1374, 0]
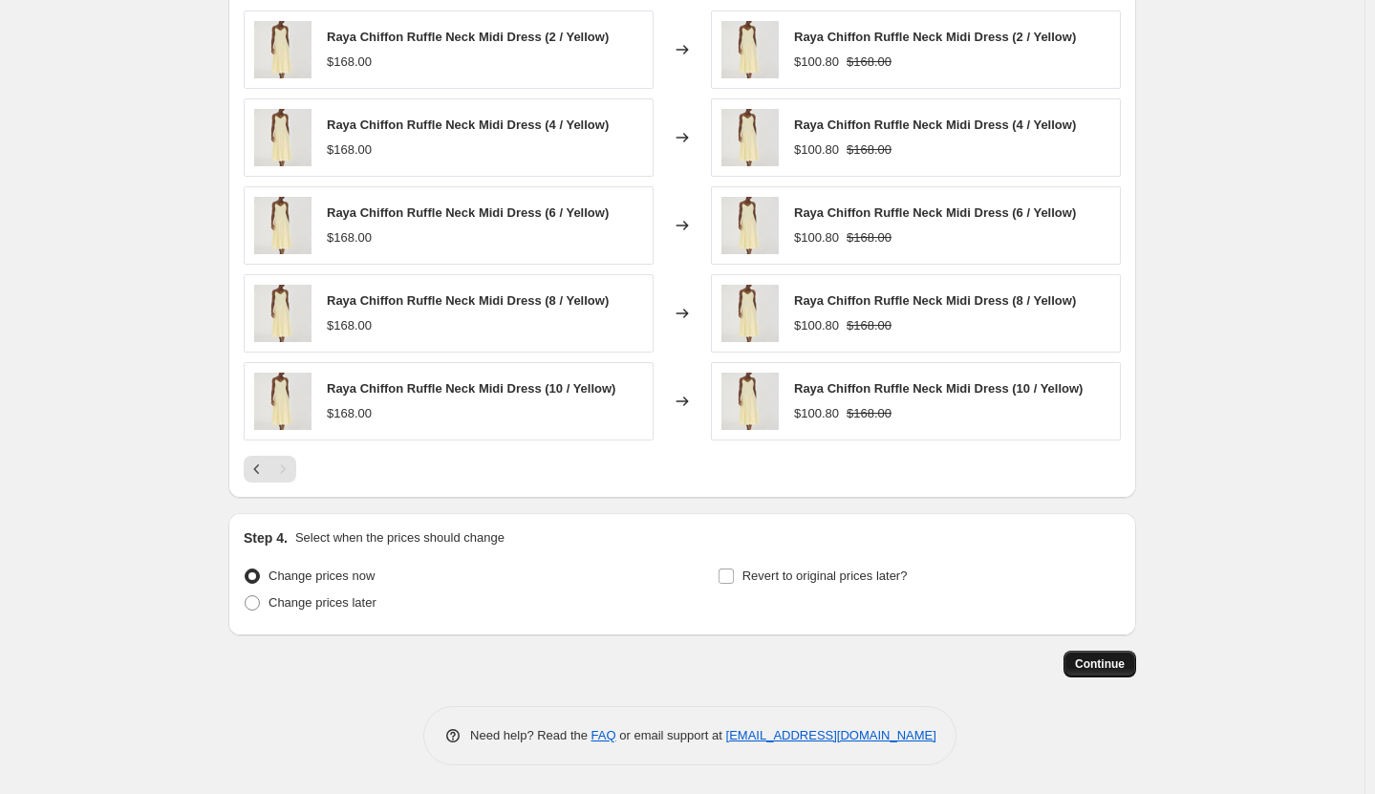
click at [1079, 668] on button "Continue" at bounding box center [1100, 664] width 73 height 27
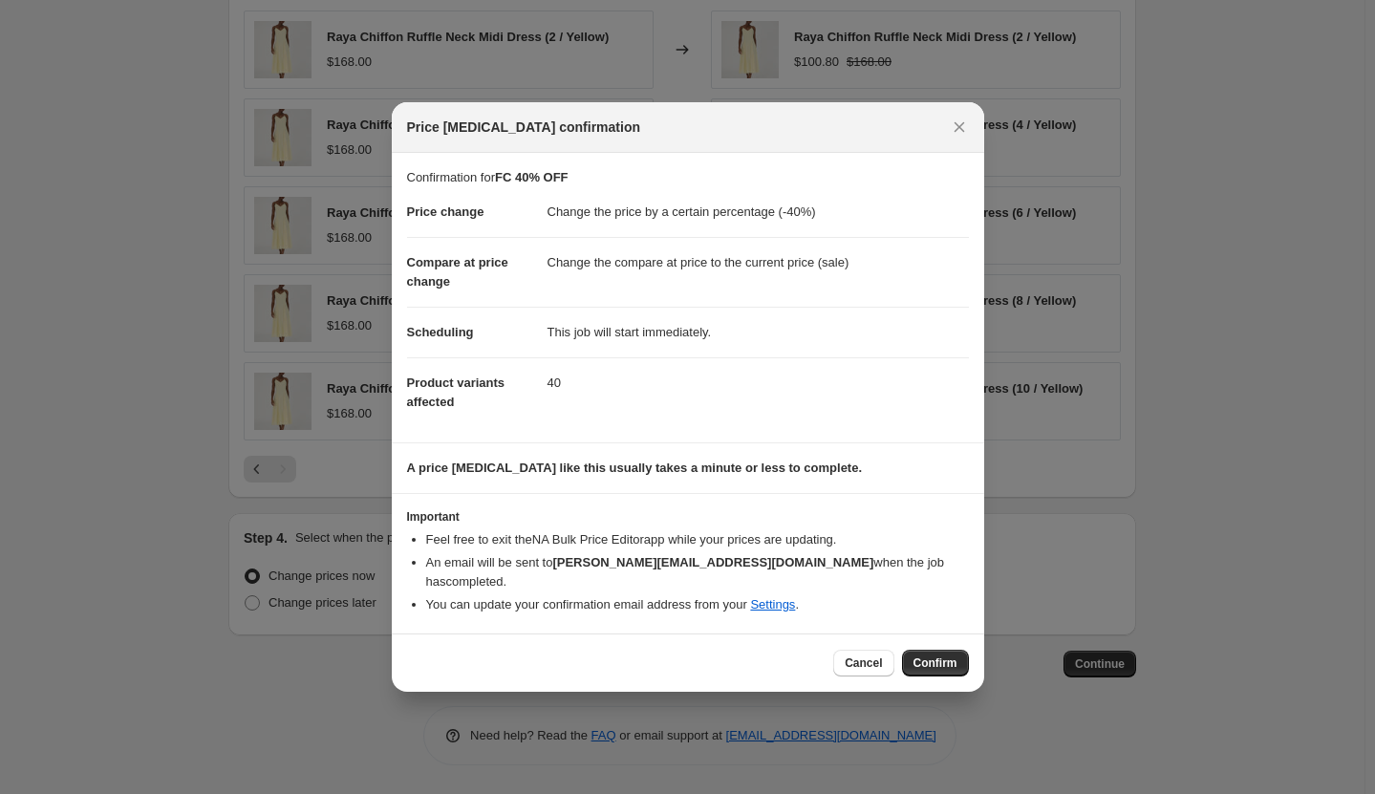
click at [949, 660] on span "Confirm" at bounding box center [936, 663] width 44 height 15
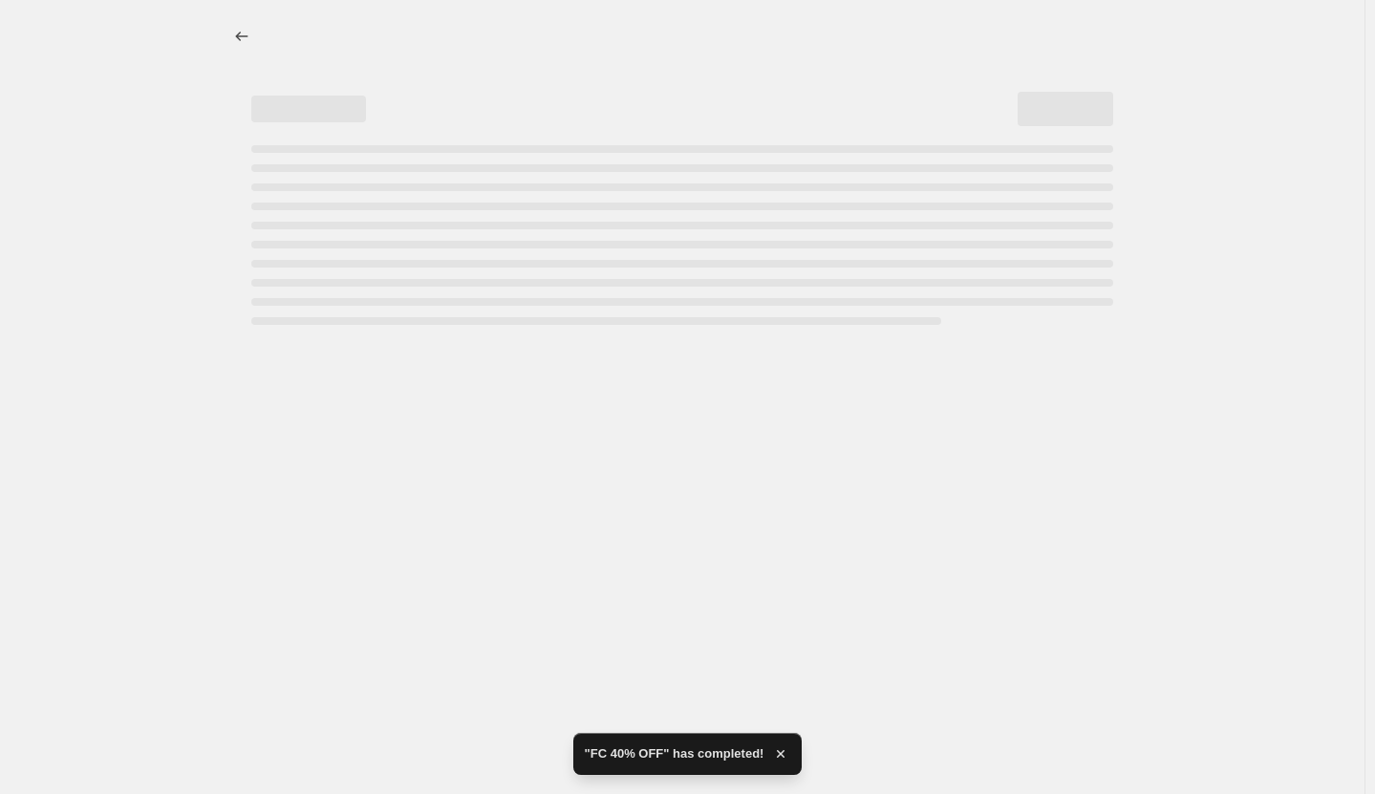
select select "percentage"
select select "tag"
select select "not_equal"
